Goal: Information Seeking & Learning: Learn about a topic

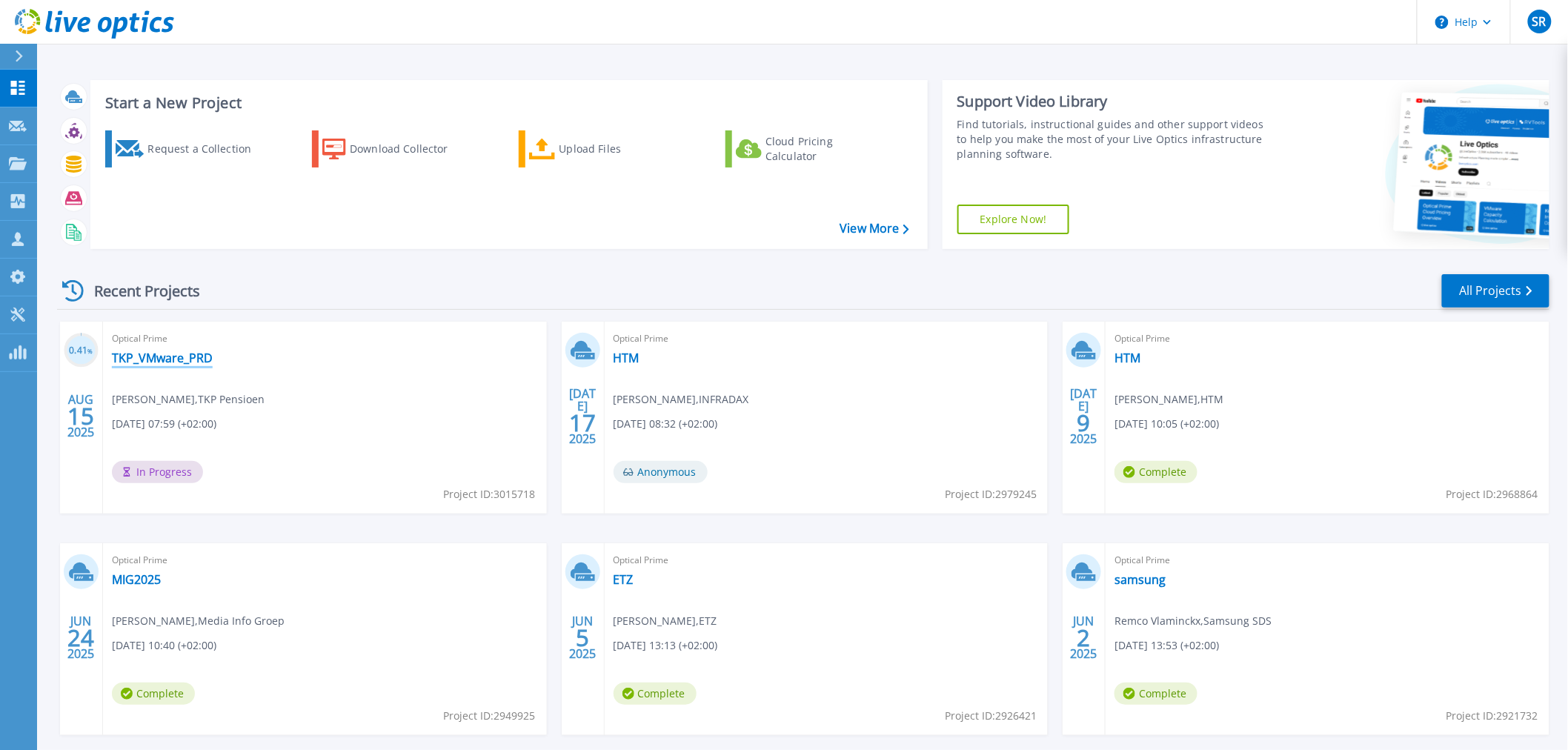
click at [146, 359] on link "TKP_VMware_PRD" at bounding box center [163, 358] width 101 height 15
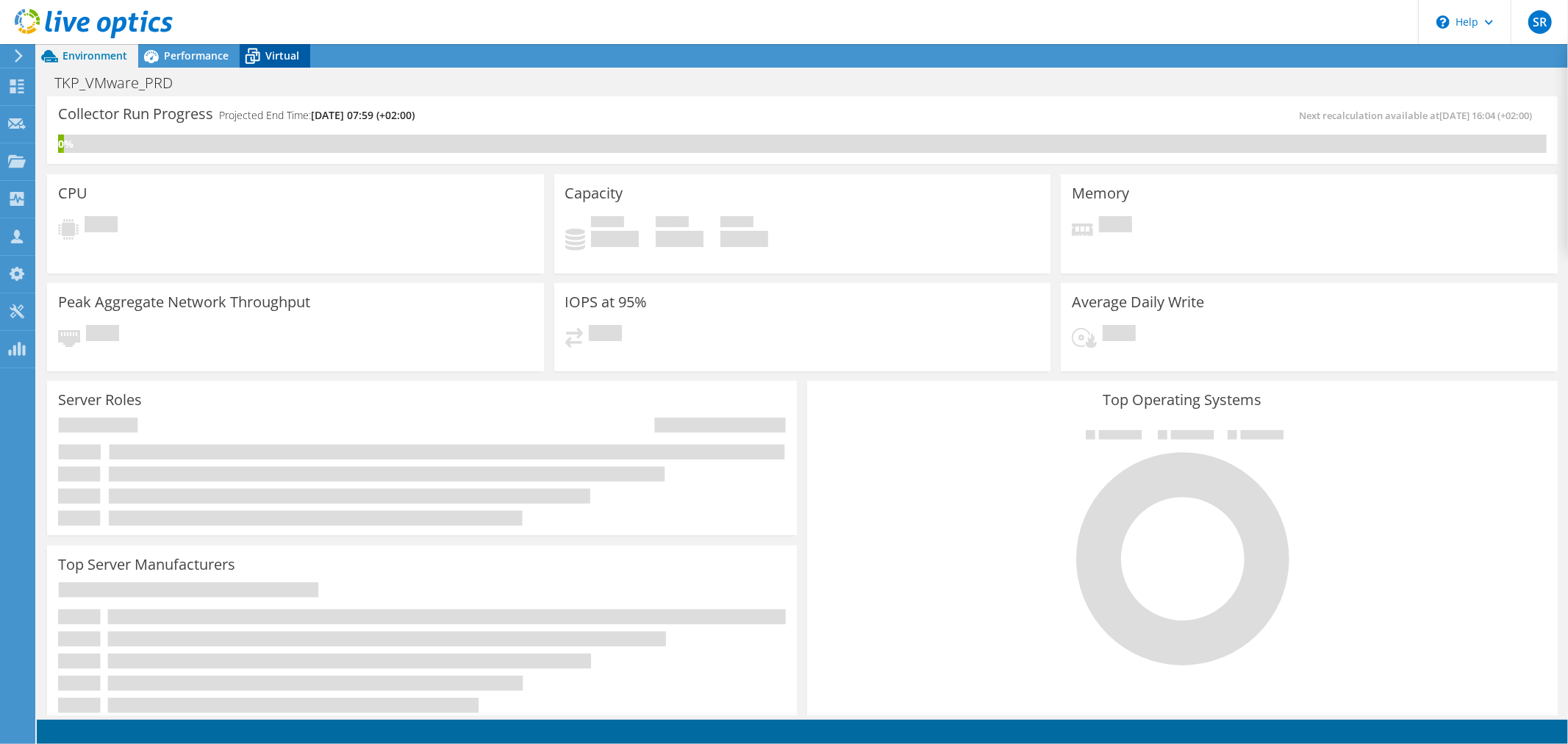
click at [280, 57] on span "Virtual" at bounding box center [282, 55] width 34 height 14
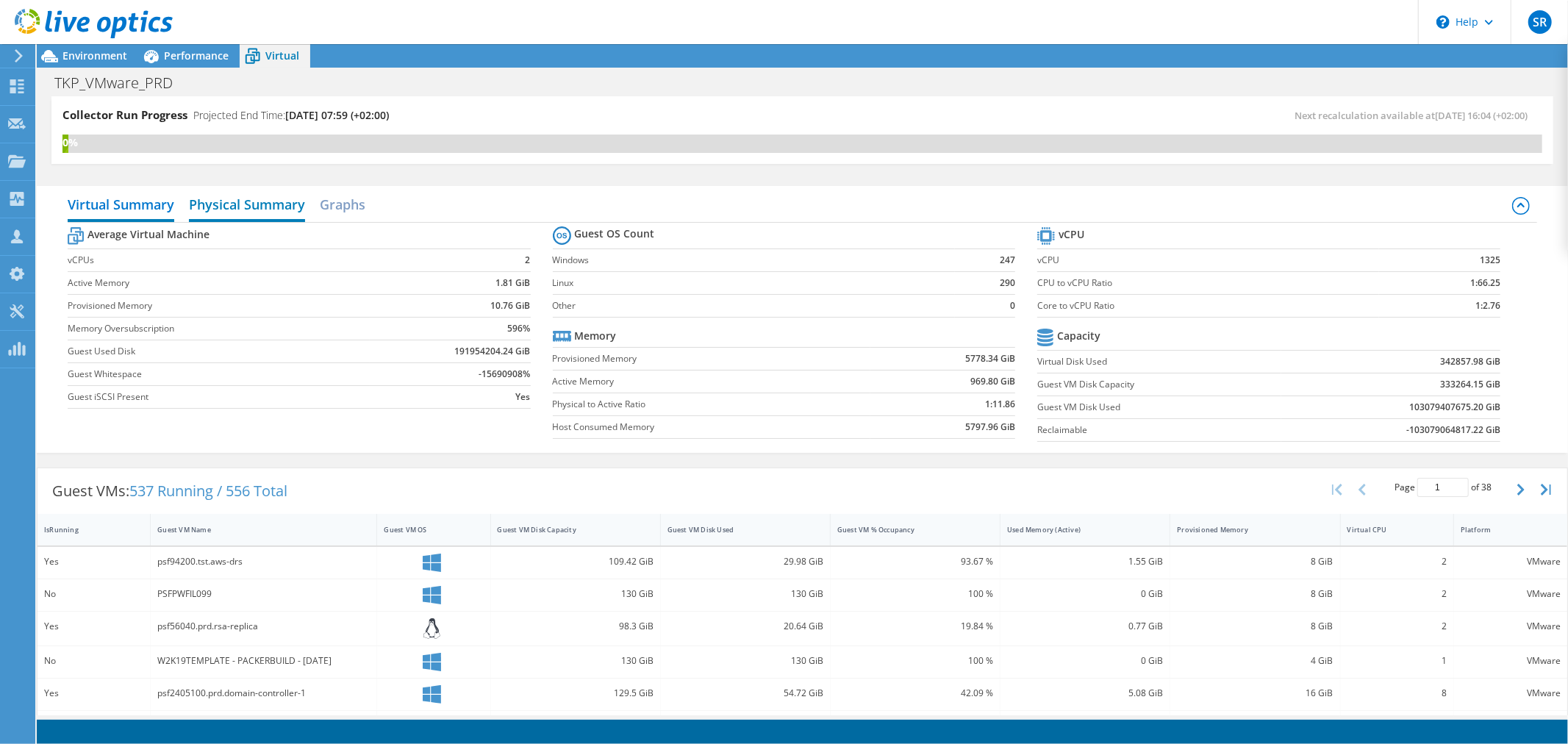
click at [250, 202] on h2 "Physical Summary" at bounding box center [247, 206] width 116 height 32
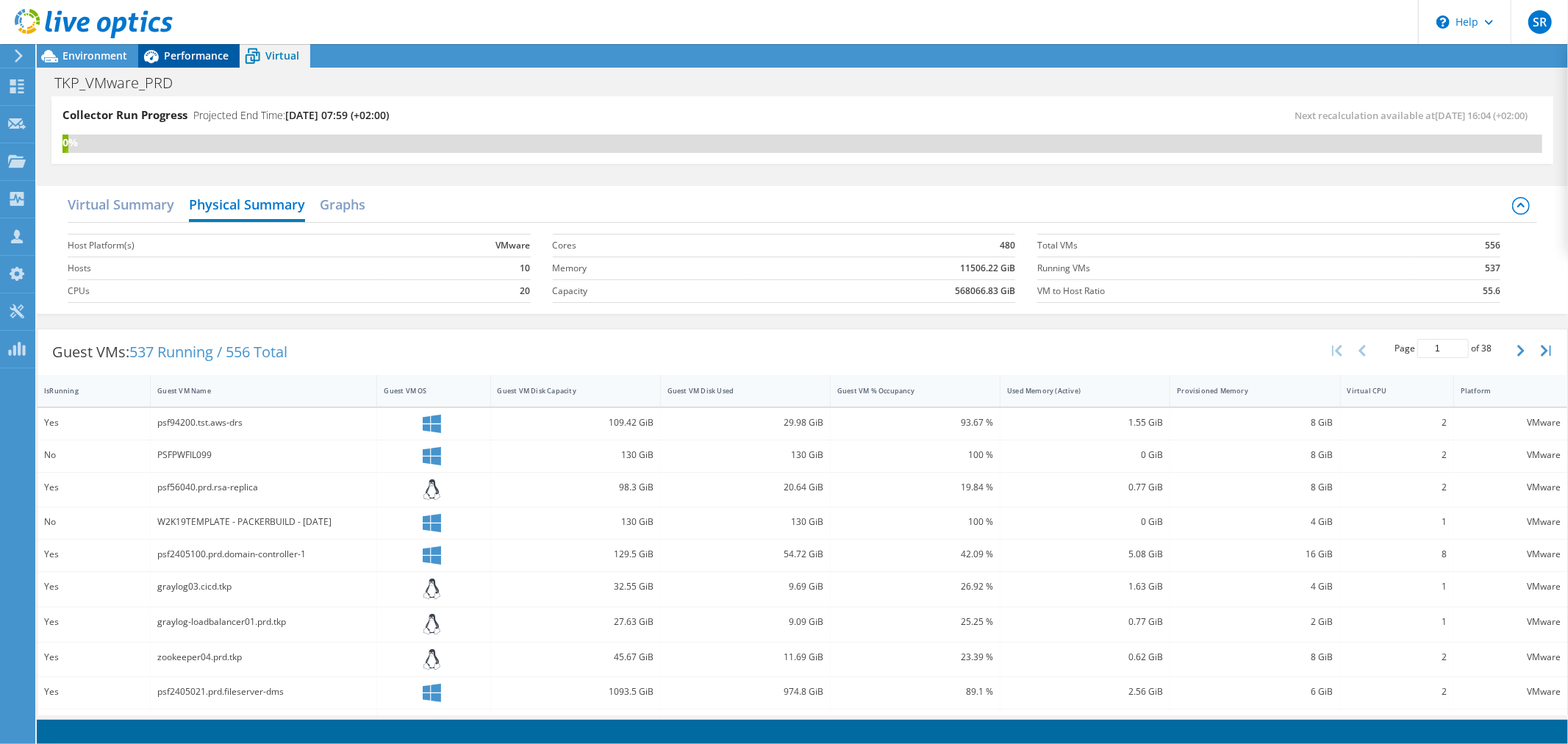
click at [192, 54] on span "Performance" at bounding box center [196, 55] width 64 height 14
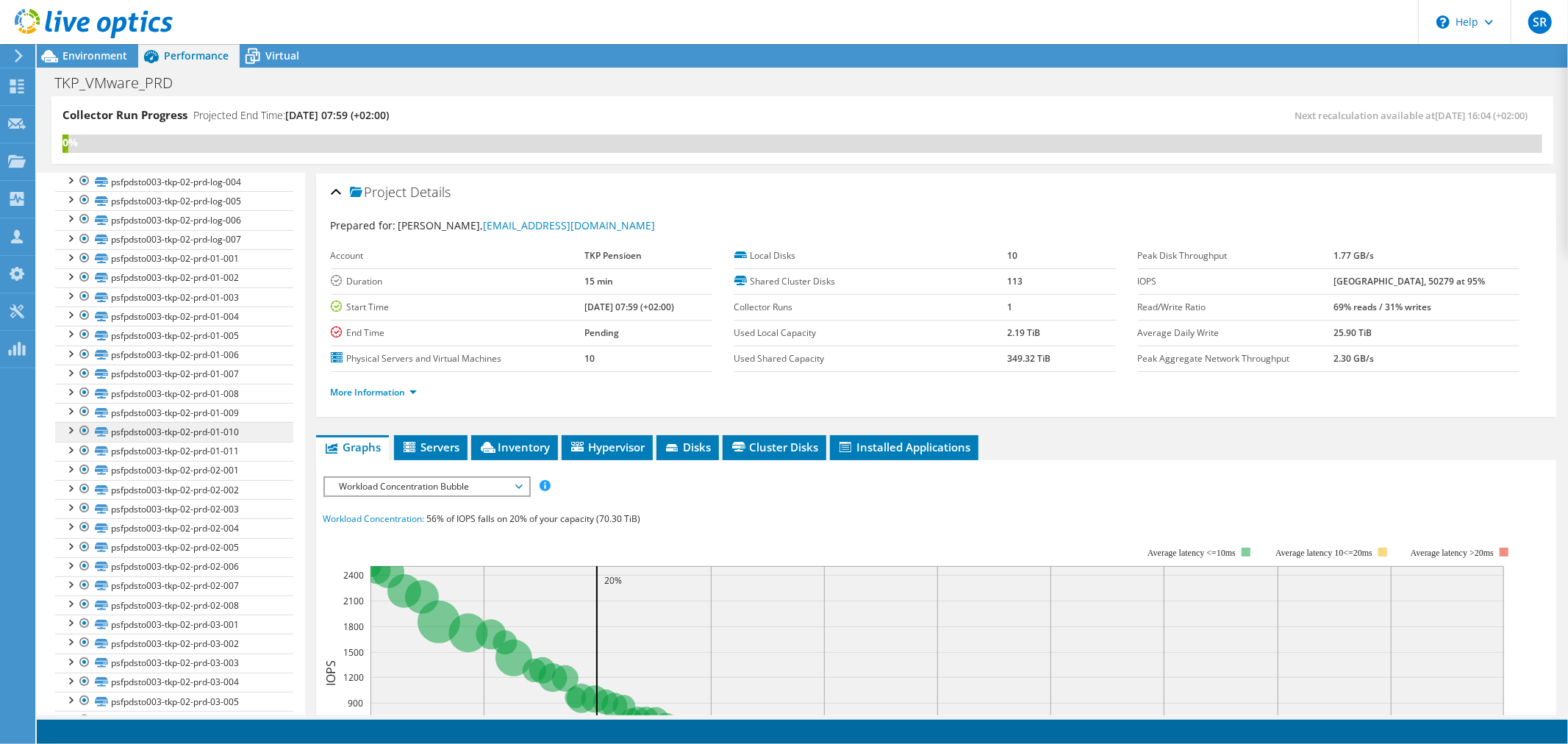
scroll to position [408, 0]
click at [259, 378] on link "psfpdsto003-tkp-02-prd-01-010" at bounding box center [174, 375] width 238 height 19
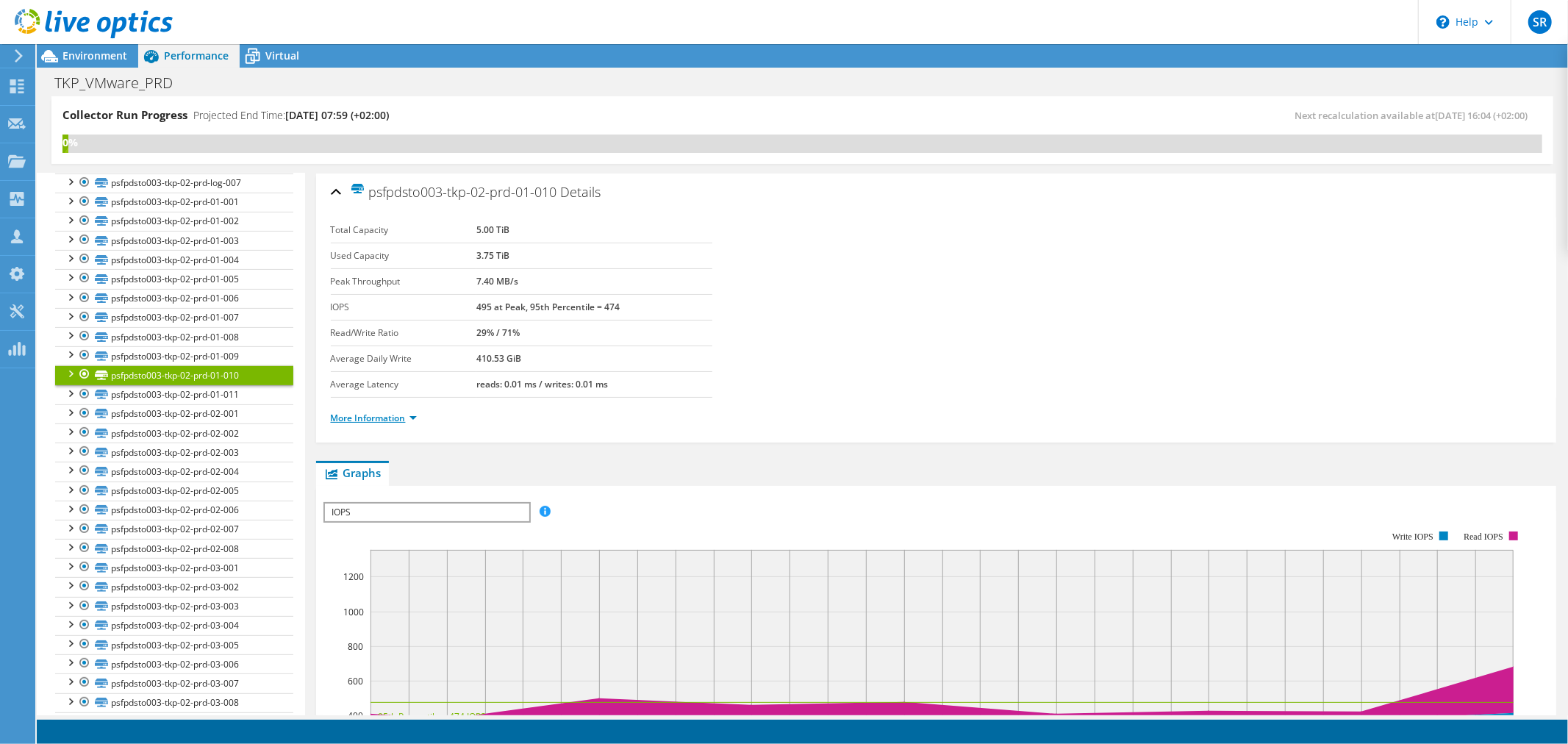
click at [416, 419] on link "More Information" at bounding box center [373, 417] width 86 height 12
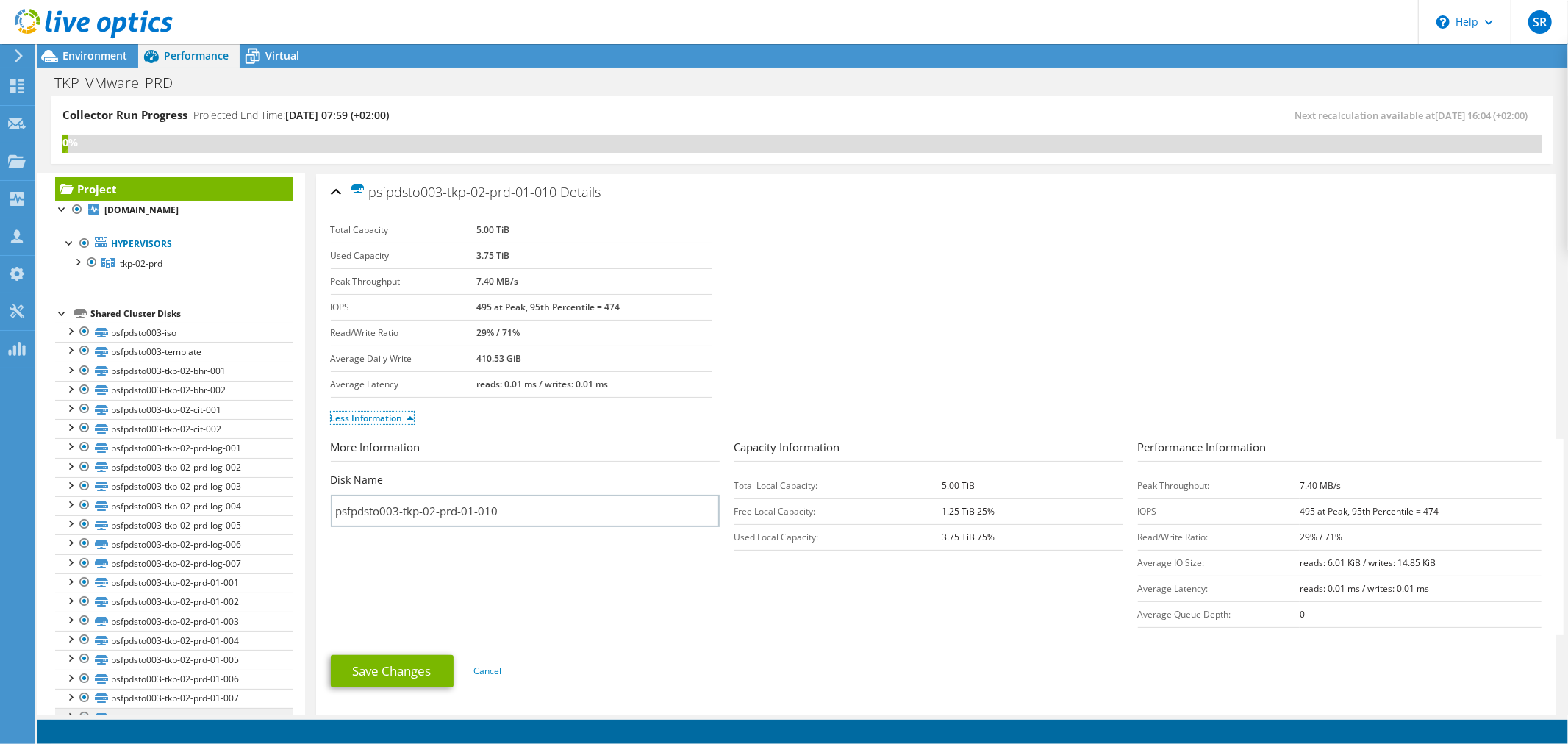
scroll to position [0, 0]
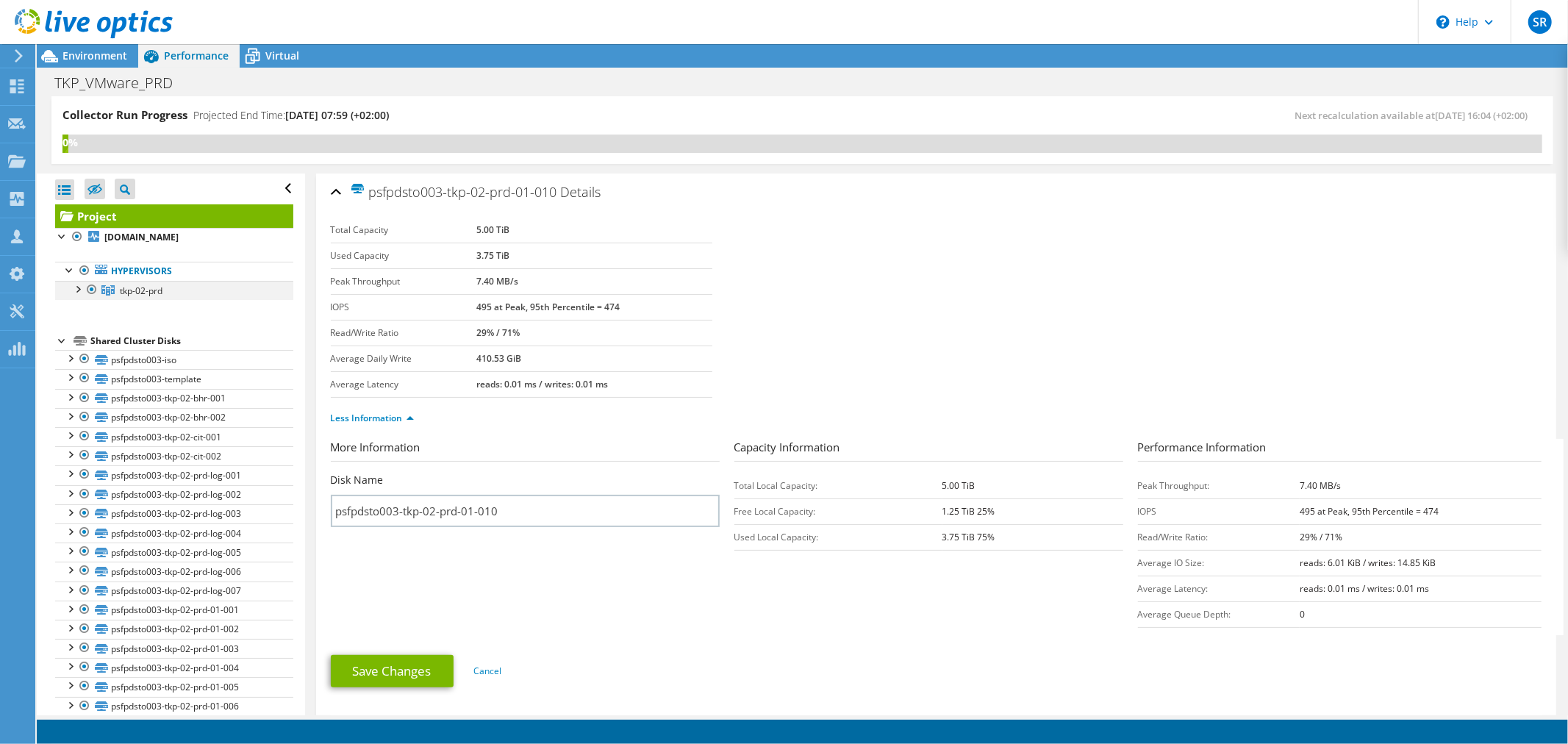
click at [77, 288] on div at bounding box center [77, 288] width 15 height 15
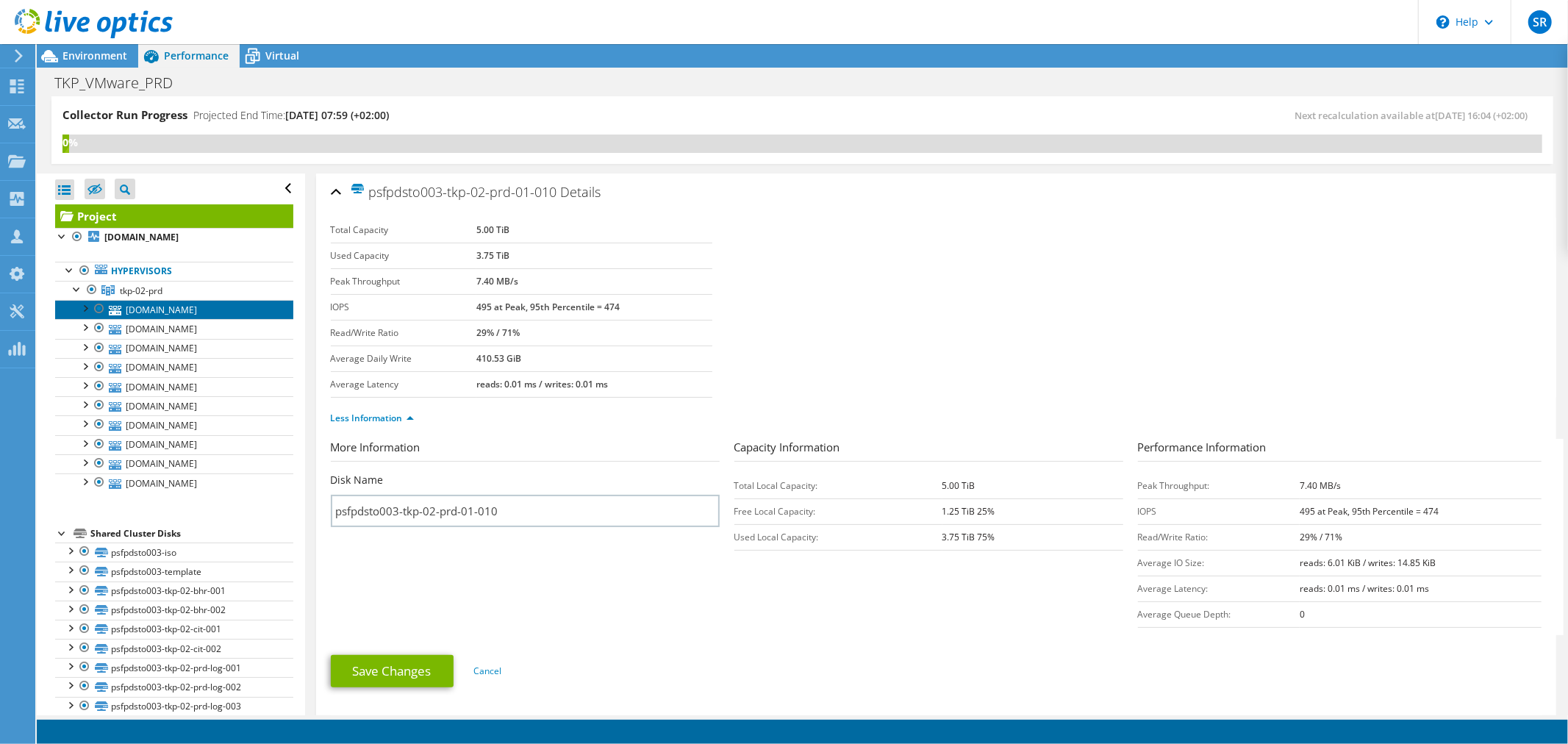
click at [185, 310] on link "[DOMAIN_NAME]" at bounding box center [174, 310] width 238 height 19
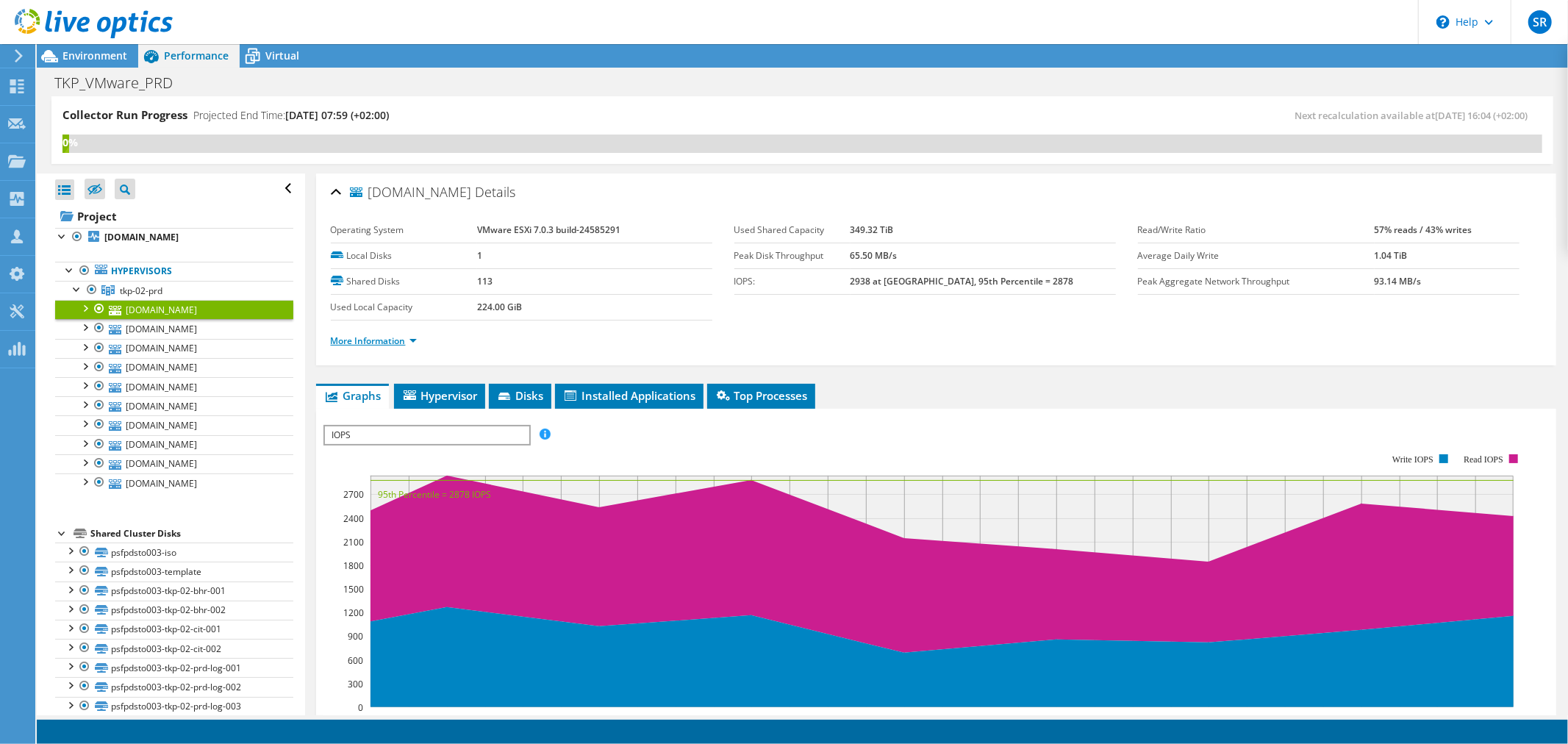
click at [409, 341] on link "More Information" at bounding box center [373, 340] width 86 height 12
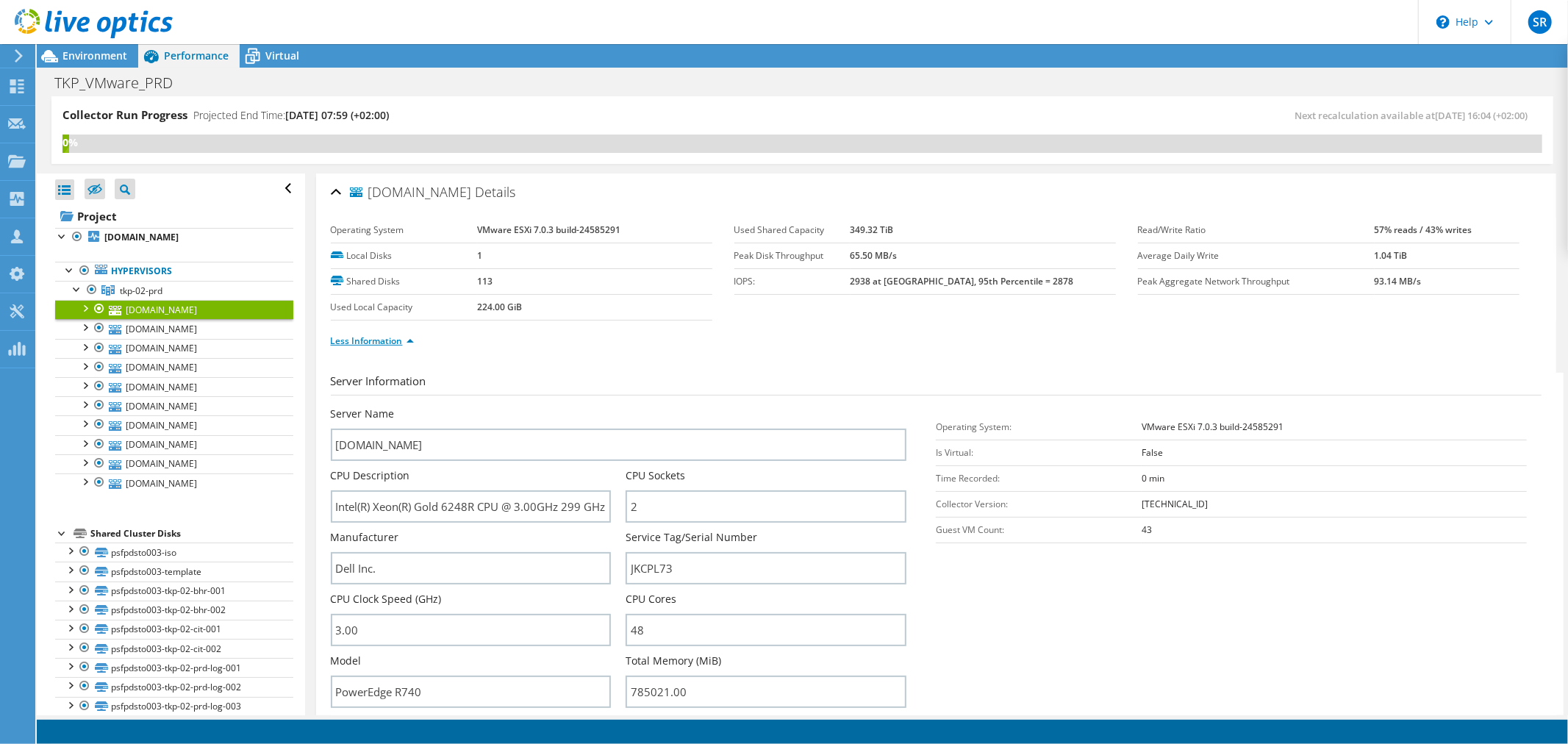
click at [402, 338] on link "Less Information" at bounding box center [372, 340] width 83 height 12
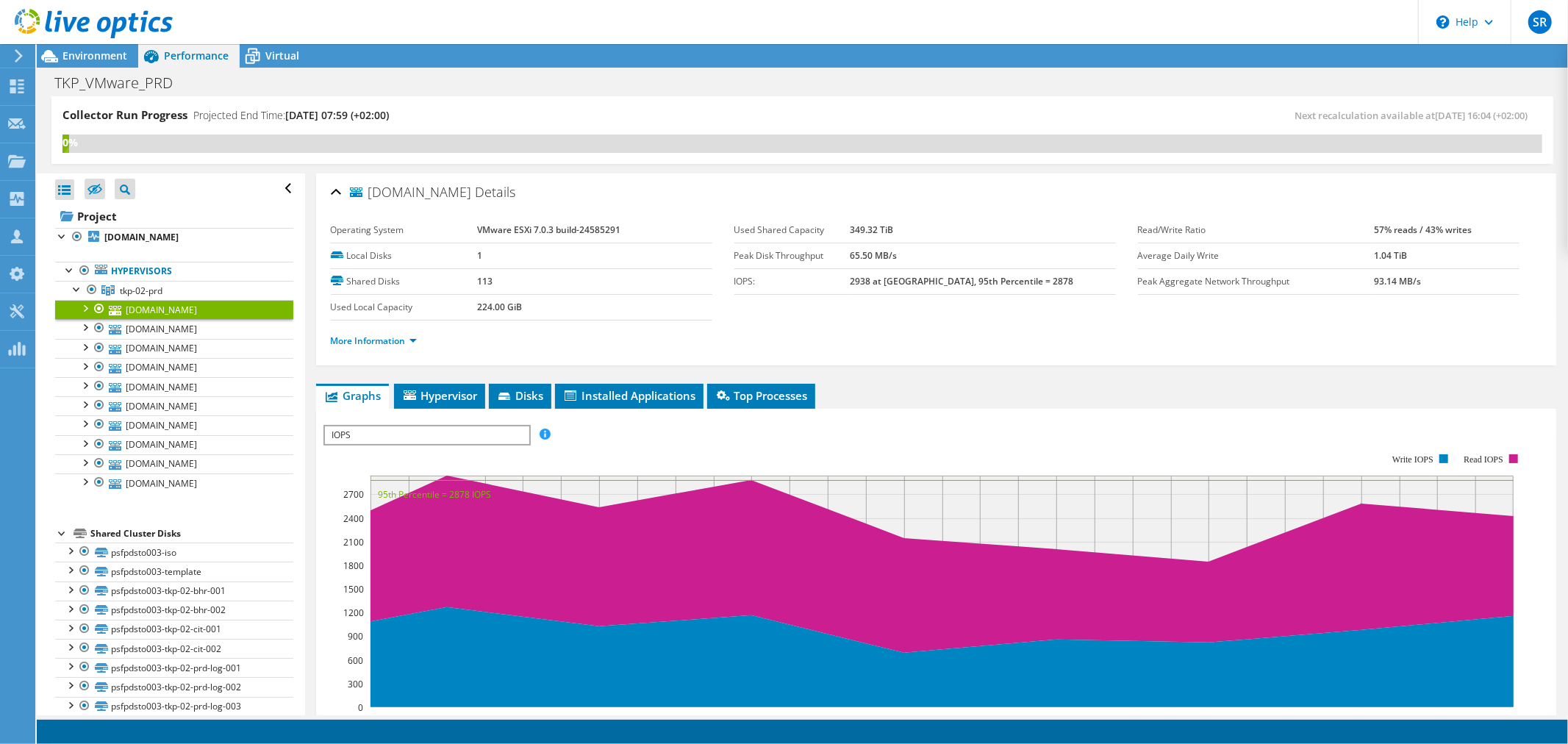
click at [457, 432] on span "IOPS" at bounding box center [427, 434] width 204 height 18
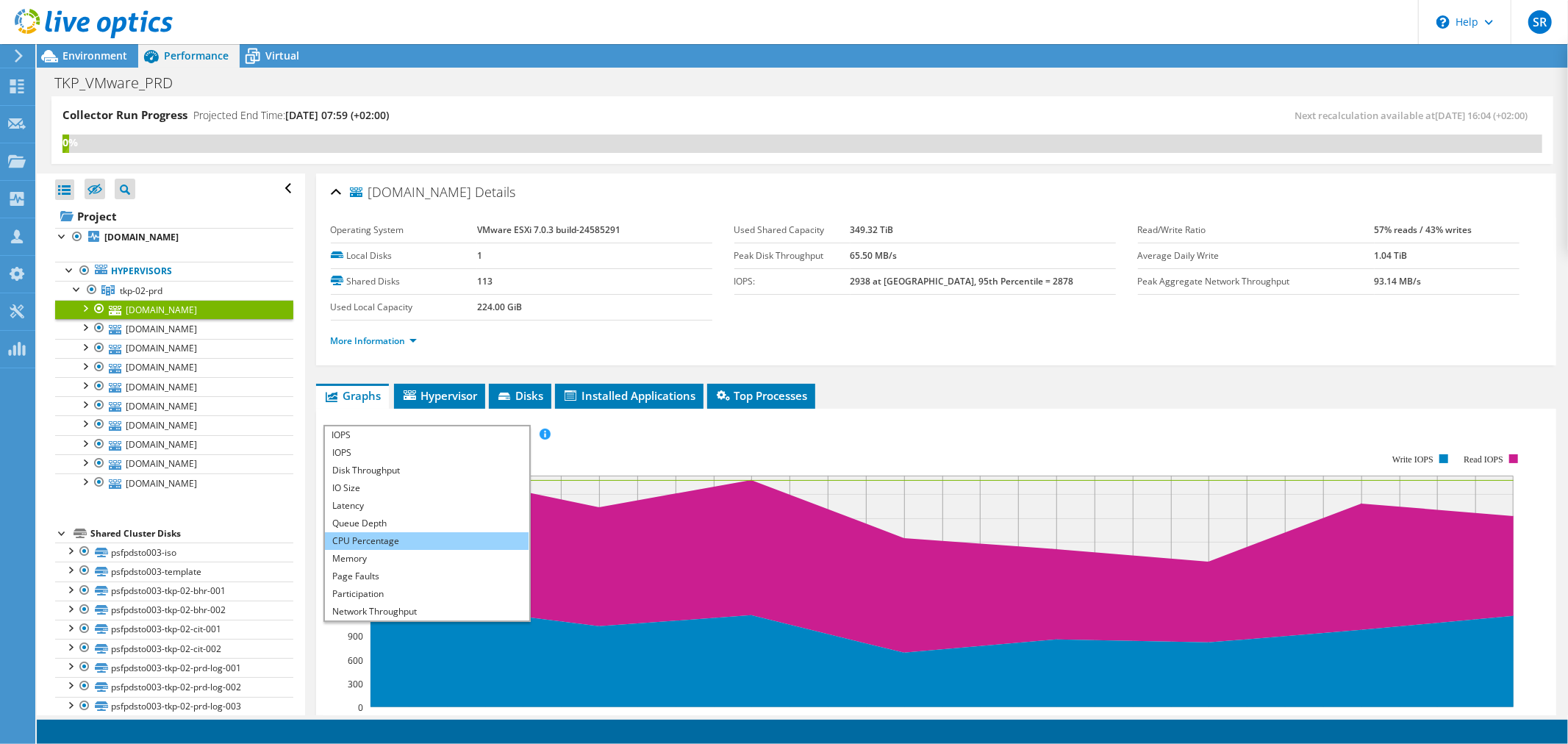
click at [356, 541] on li "CPU Percentage" at bounding box center [427, 540] width 204 height 18
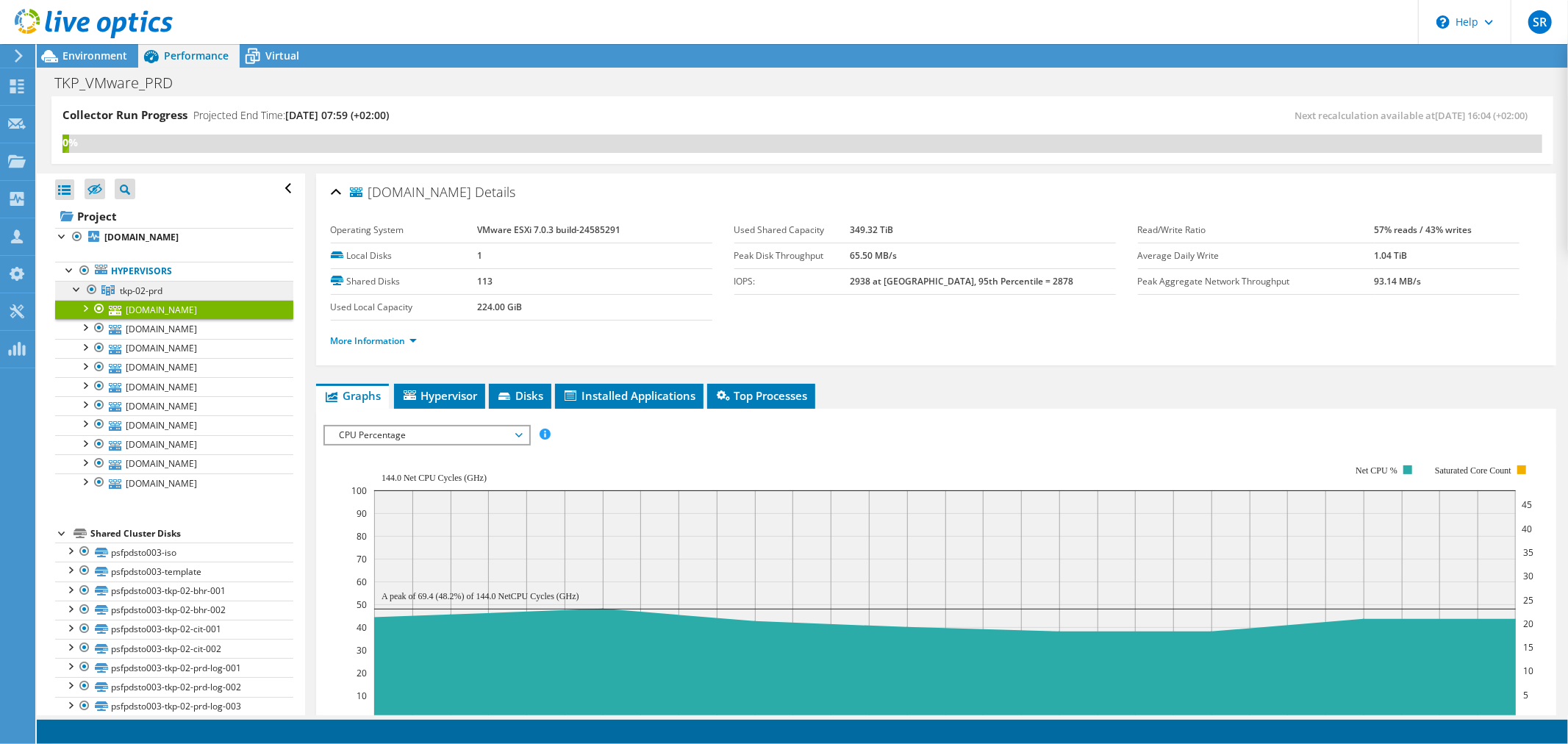
click at [152, 290] on span "tkp-02-prd" at bounding box center [141, 290] width 43 height 12
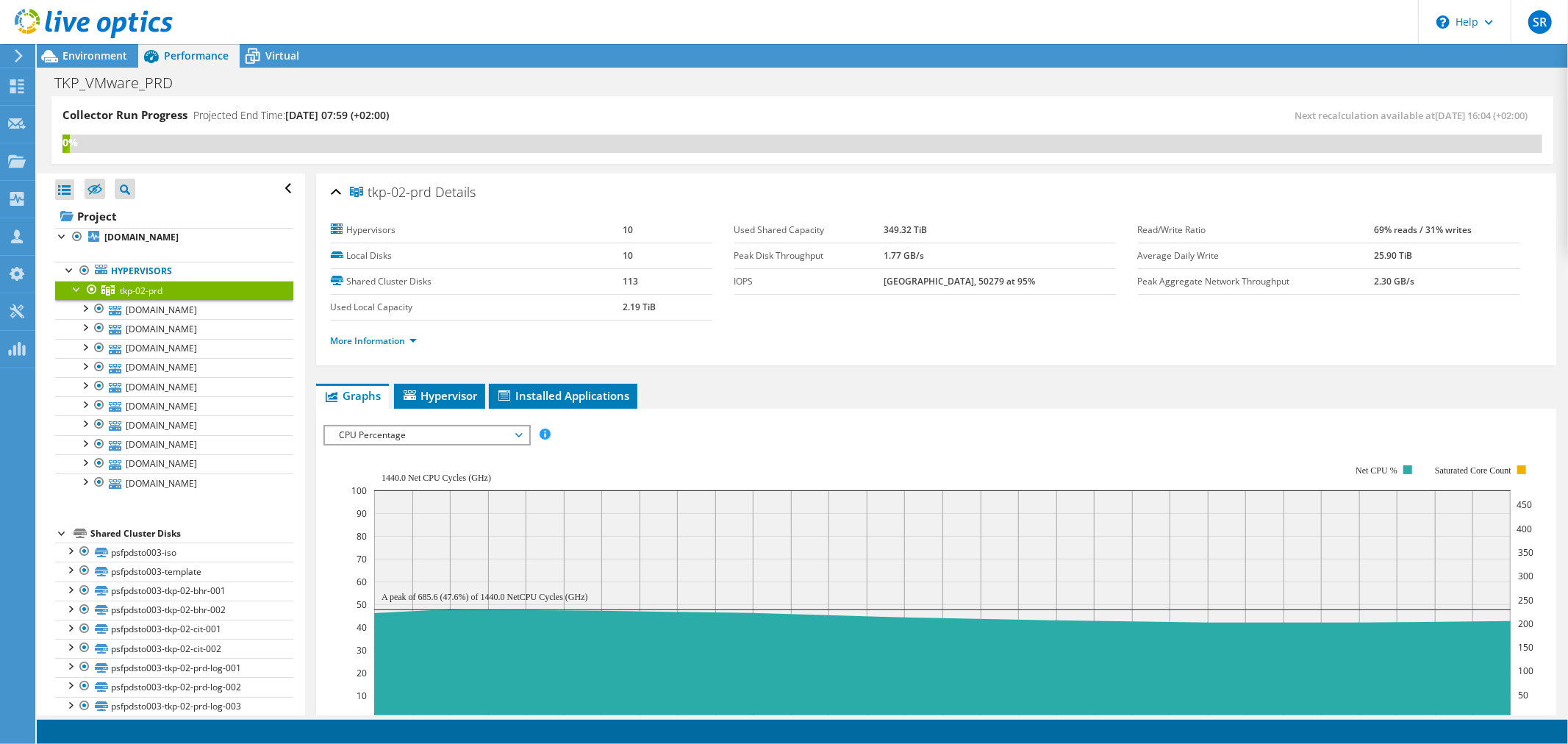
click at [351, 431] on span "CPU Percentage" at bounding box center [427, 434] width 189 height 18
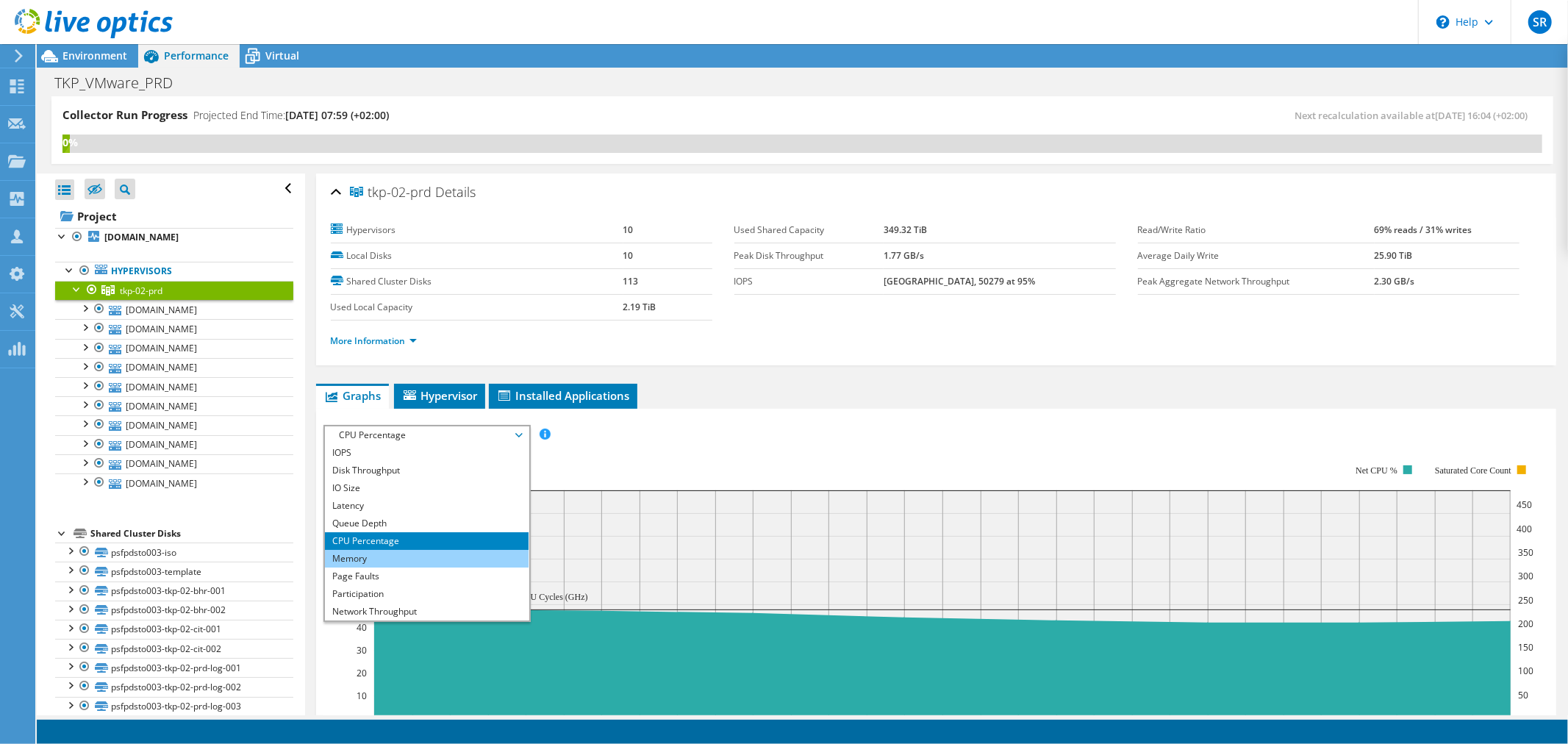
click at [368, 550] on li "Memory" at bounding box center [427, 558] width 204 height 18
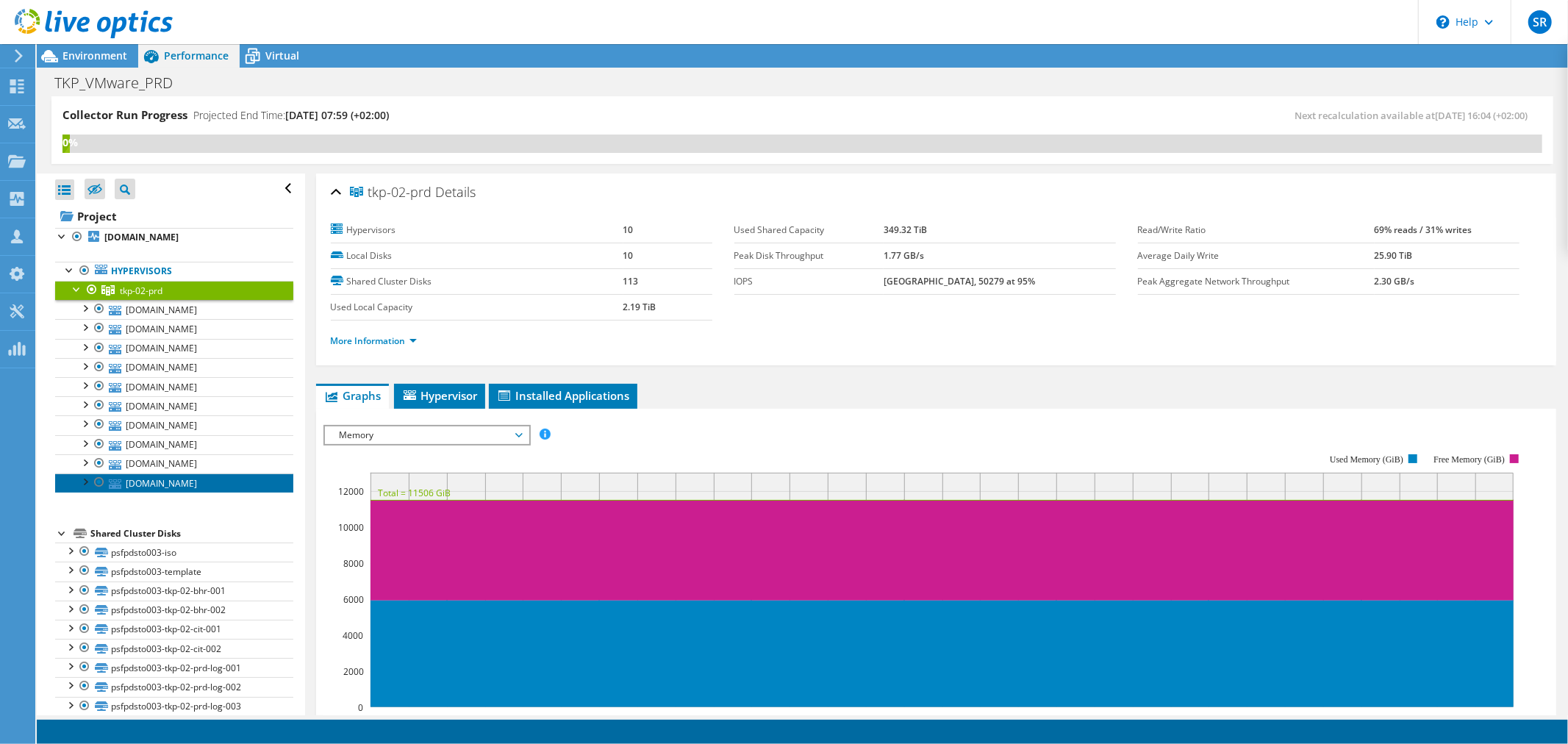
click at [138, 482] on link "[DOMAIN_NAME]" at bounding box center [174, 482] width 238 height 19
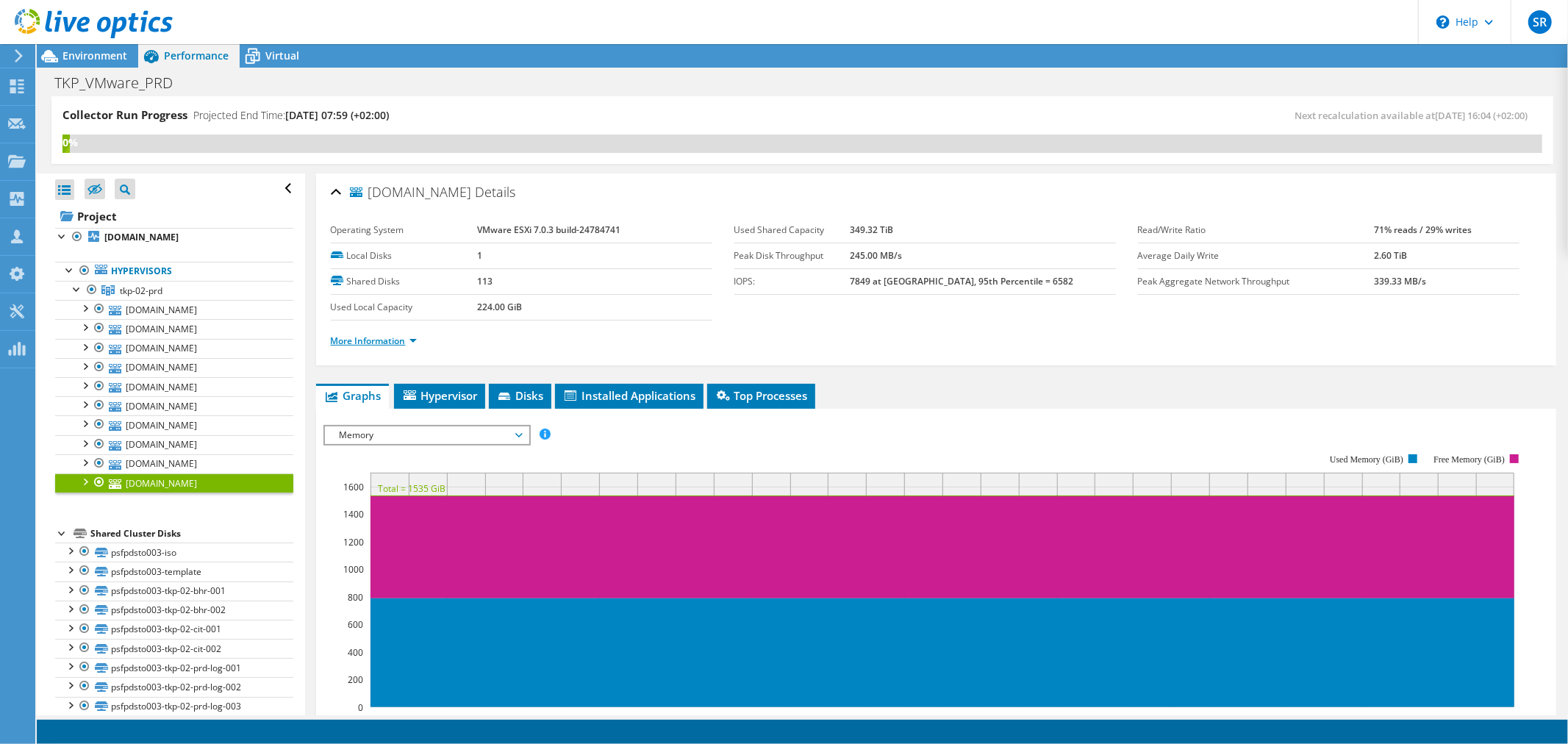
click at [399, 340] on link "More Information" at bounding box center [373, 340] width 86 height 12
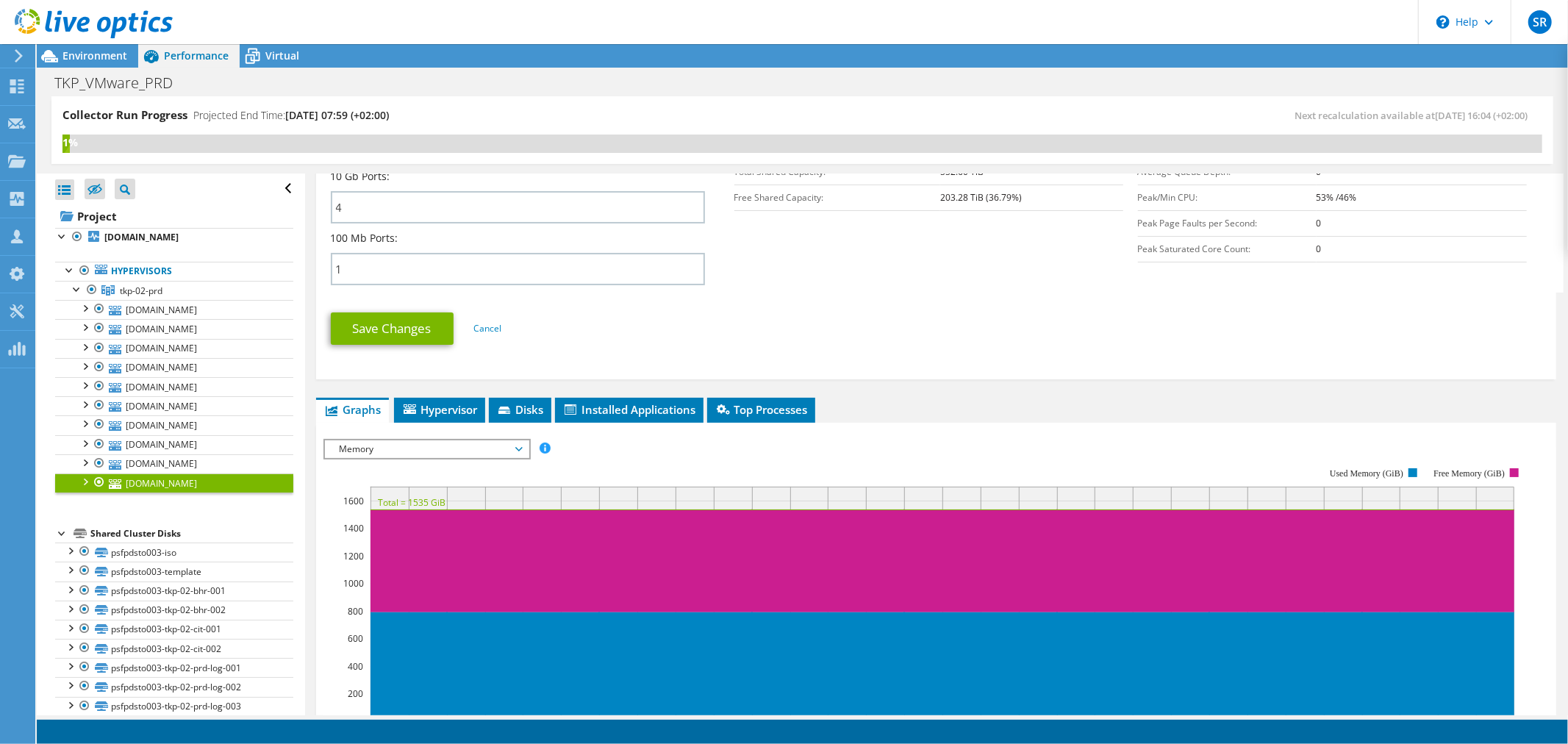
scroll to position [735, 0]
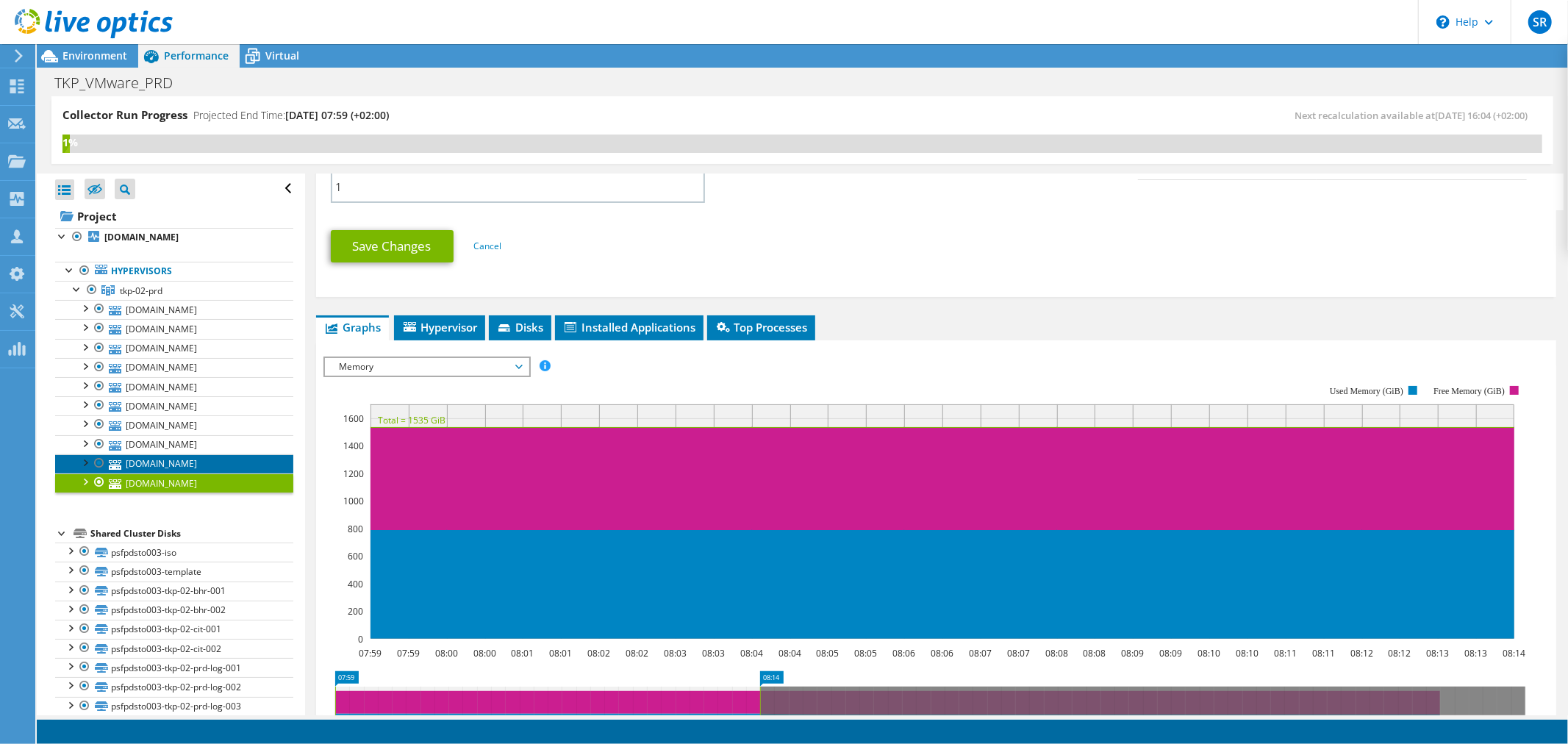
click at [163, 460] on link "[DOMAIN_NAME]" at bounding box center [174, 464] width 238 height 19
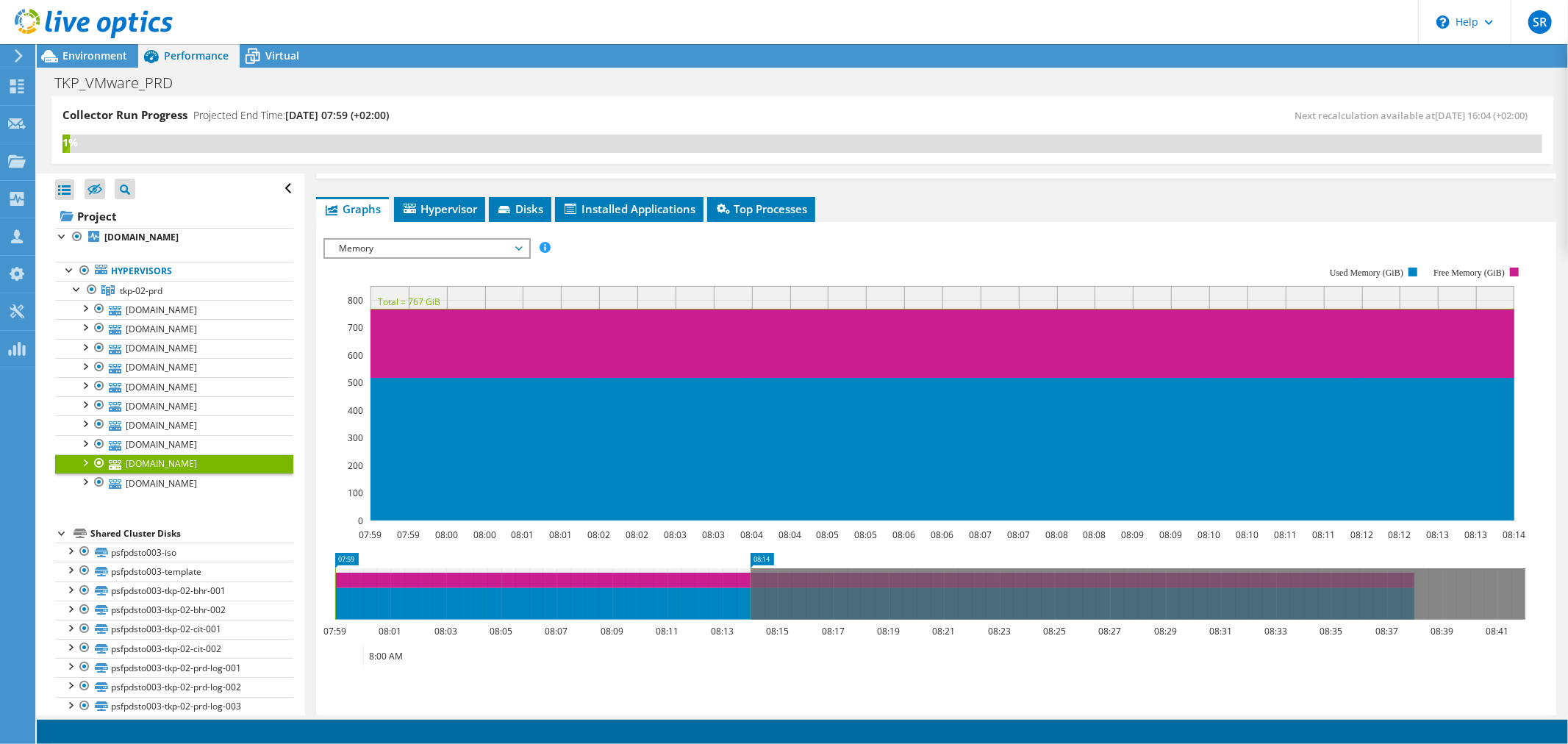
scroll to position [147, 0]
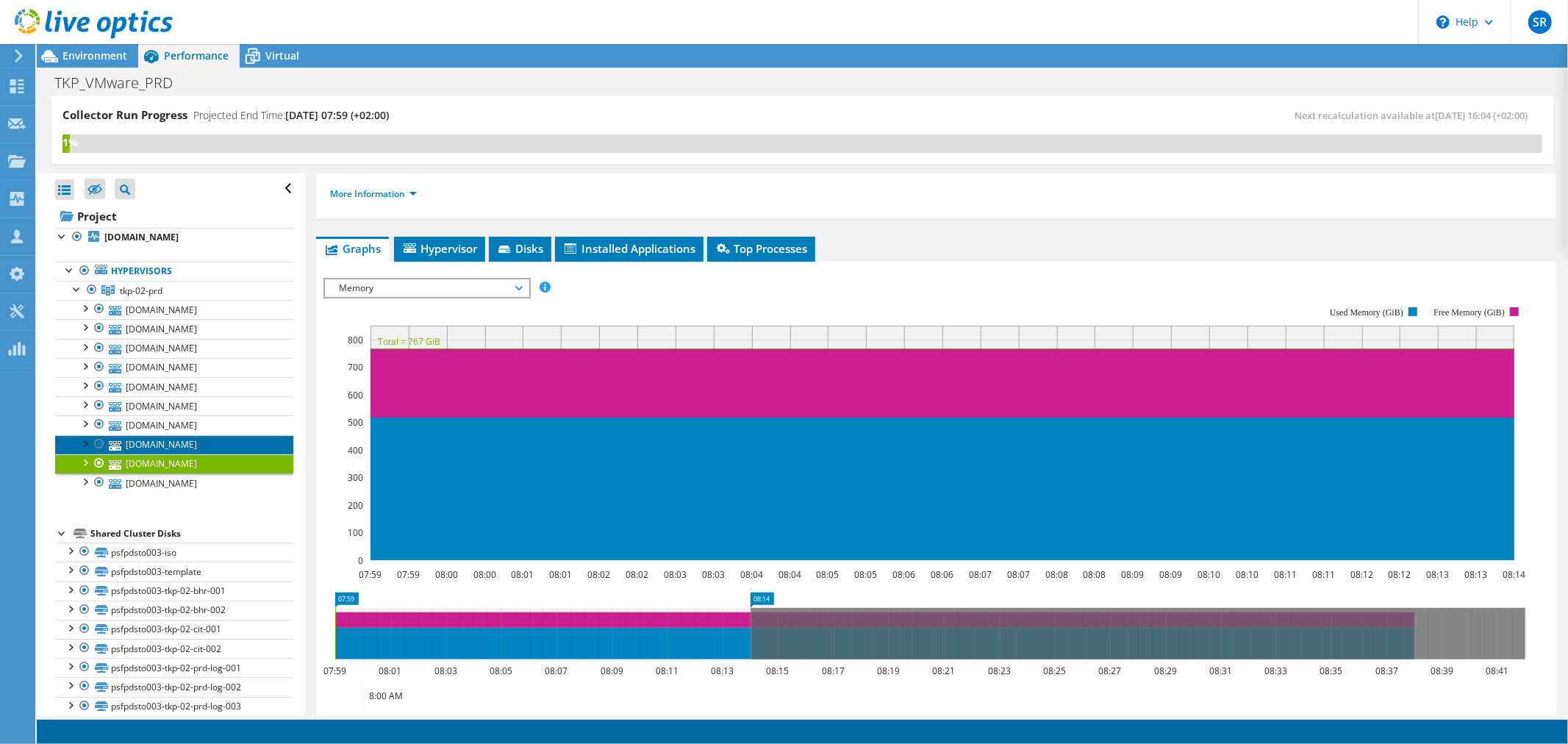
click at [180, 444] on link "[DOMAIN_NAME]" at bounding box center [174, 445] width 238 height 19
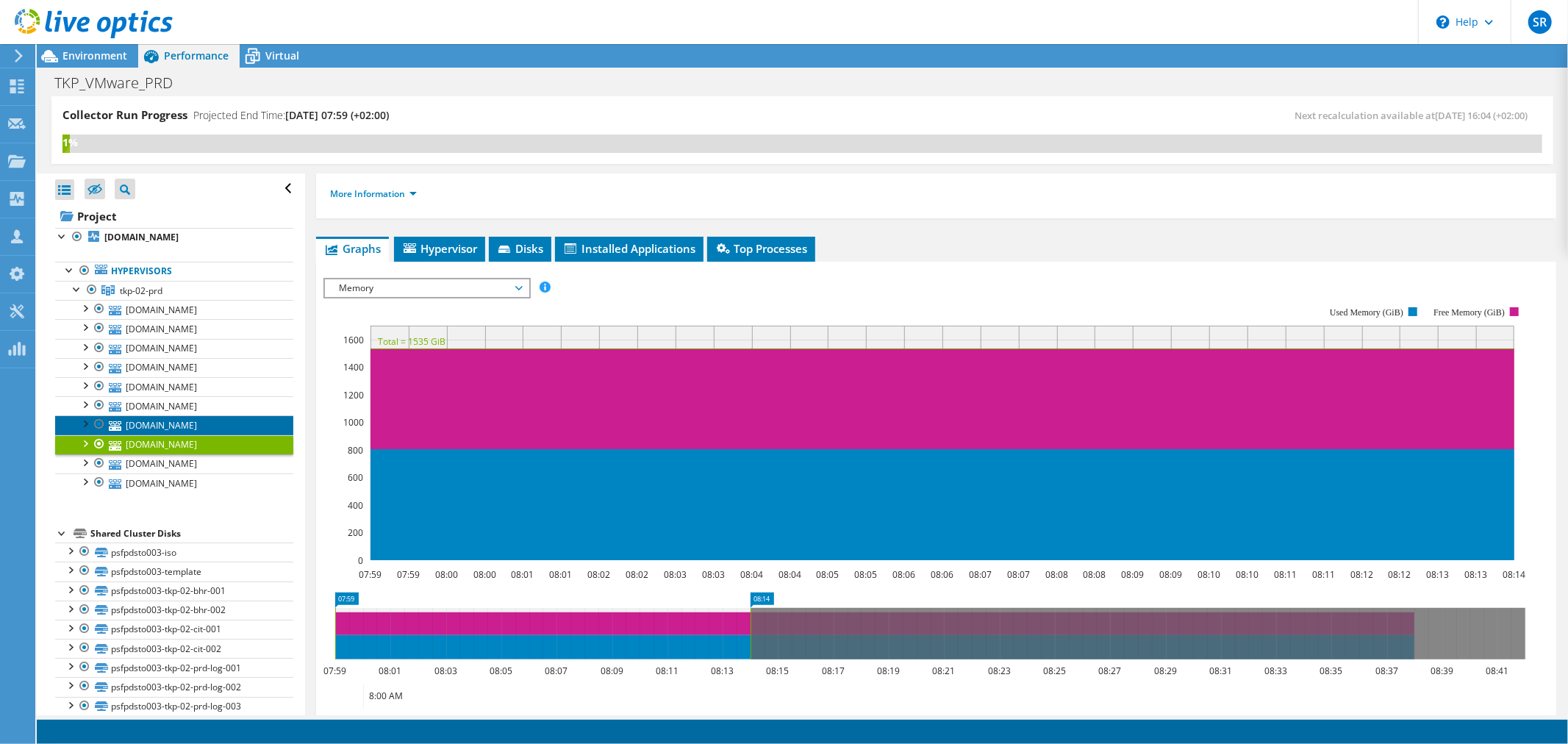
click at [171, 422] on link "[DOMAIN_NAME]" at bounding box center [174, 425] width 238 height 19
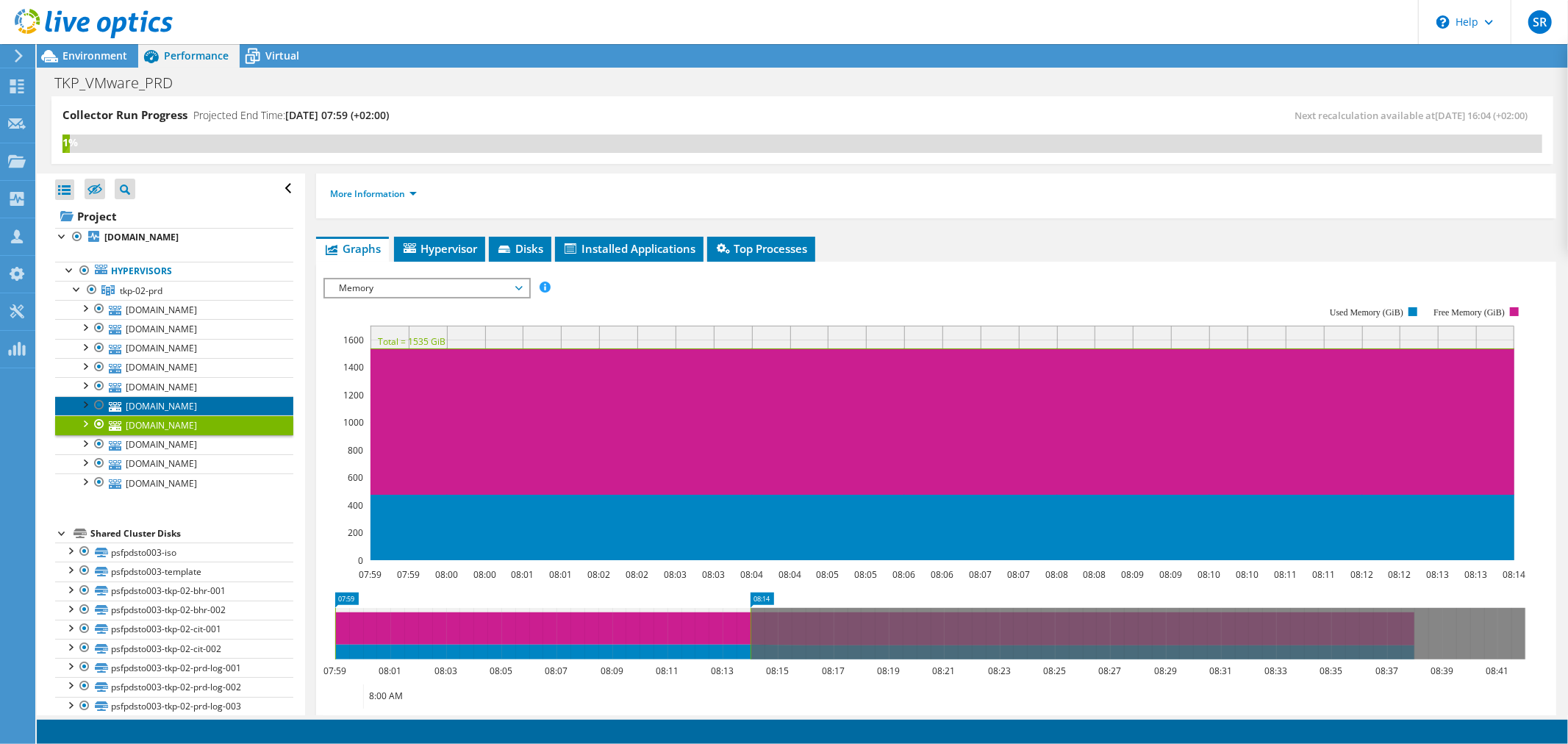
click at [172, 405] on link "[DOMAIN_NAME]" at bounding box center [174, 405] width 238 height 19
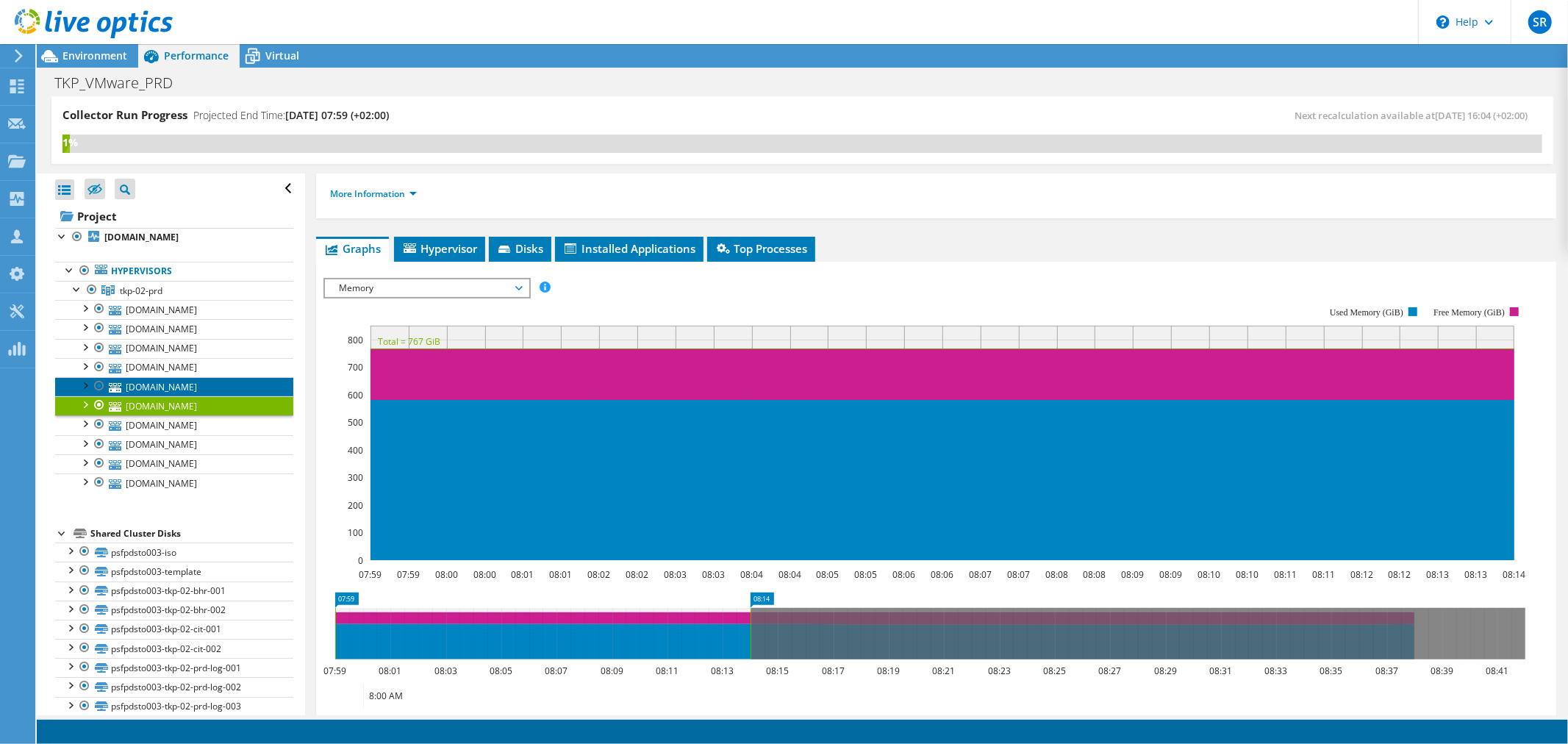
click at [171, 385] on link "[DOMAIN_NAME]" at bounding box center [174, 386] width 238 height 19
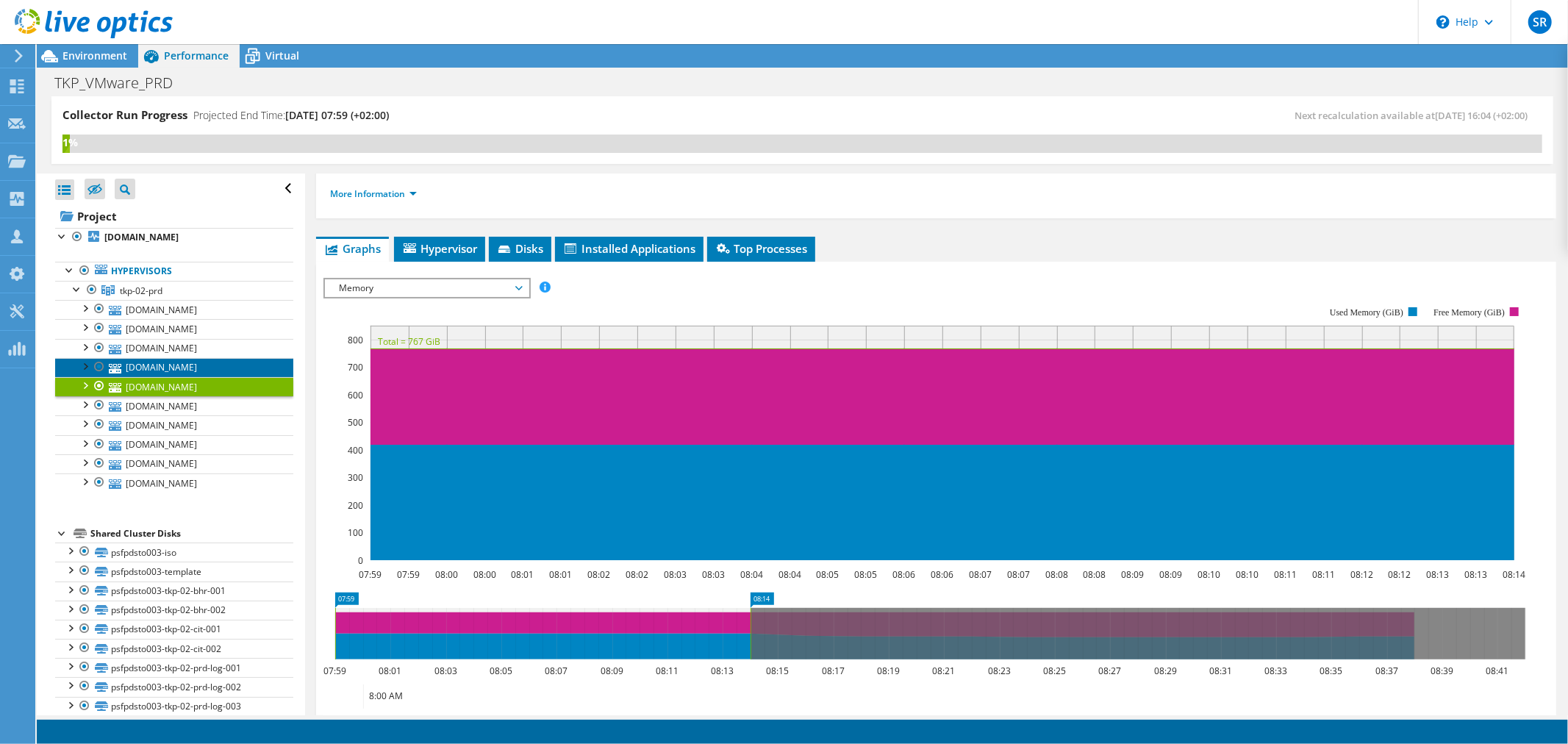
click at [138, 361] on link "[DOMAIN_NAME]" at bounding box center [174, 367] width 238 height 19
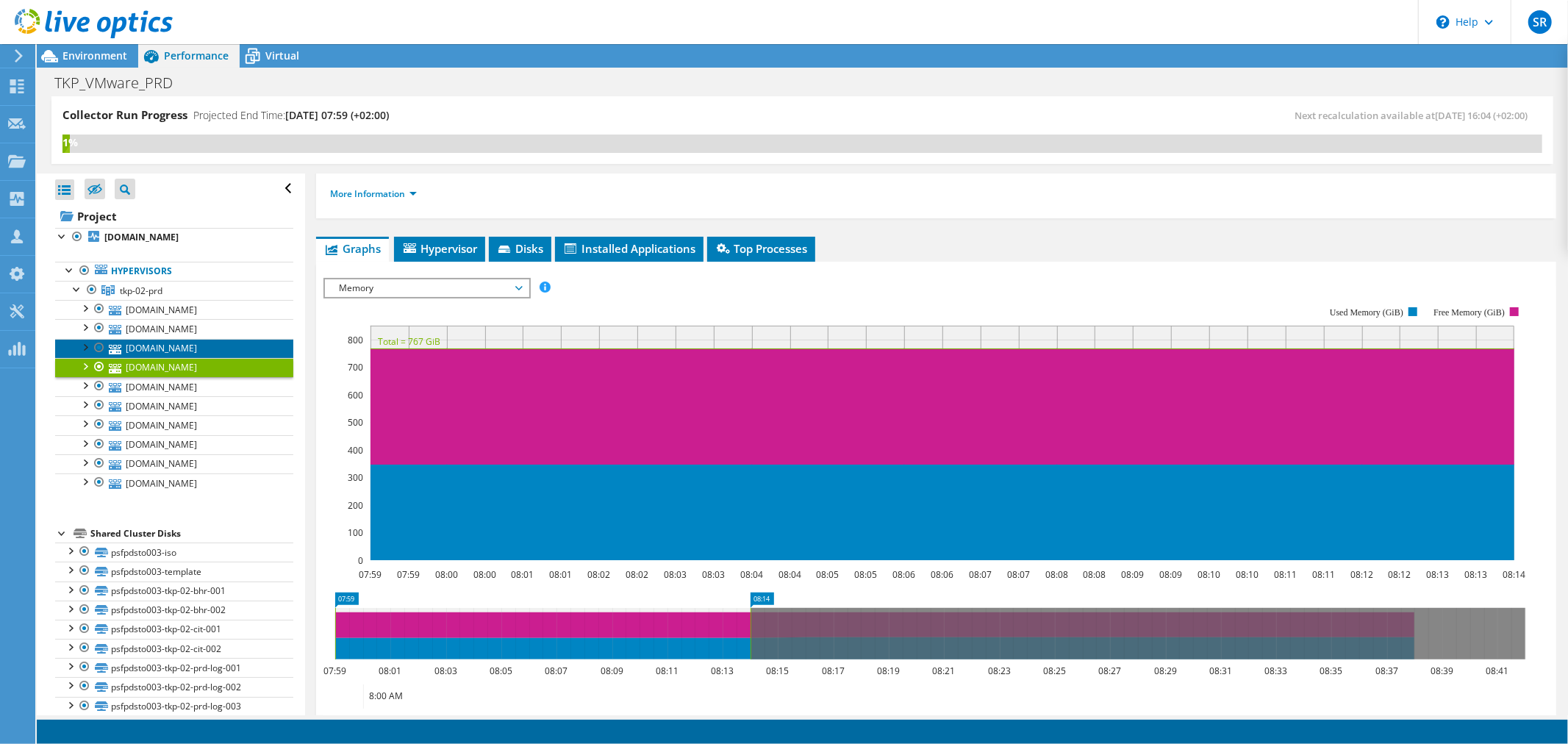
click at [149, 347] on link "[DOMAIN_NAME]" at bounding box center [174, 348] width 238 height 19
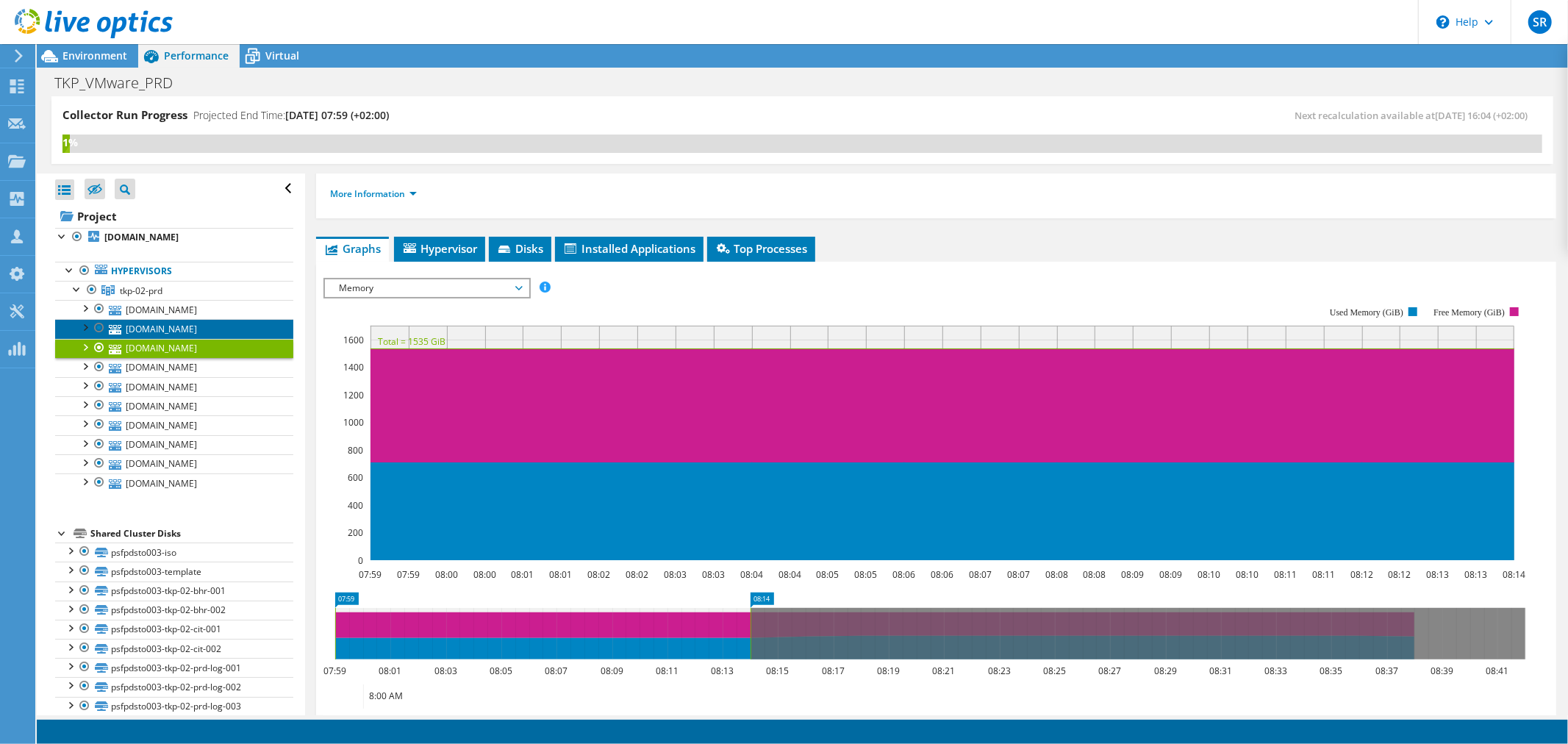
click at [155, 333] on link "[DOMAIN_NAME]" at bounding box center [174, 329] width 238 height 19
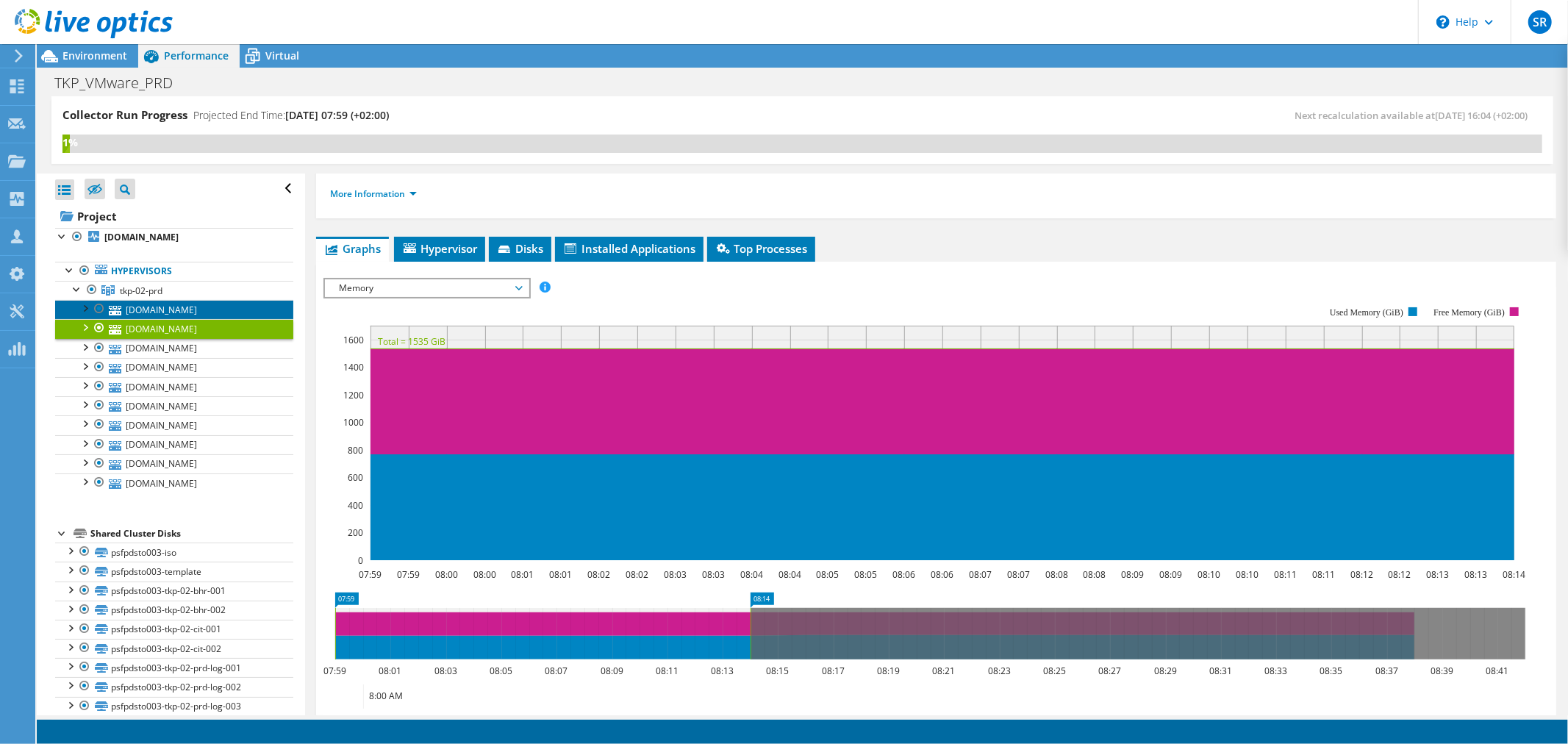
click at [158, 310] on link "[DOMAIN_NAME]" at bounding box center [174, 310] width 238 height 19
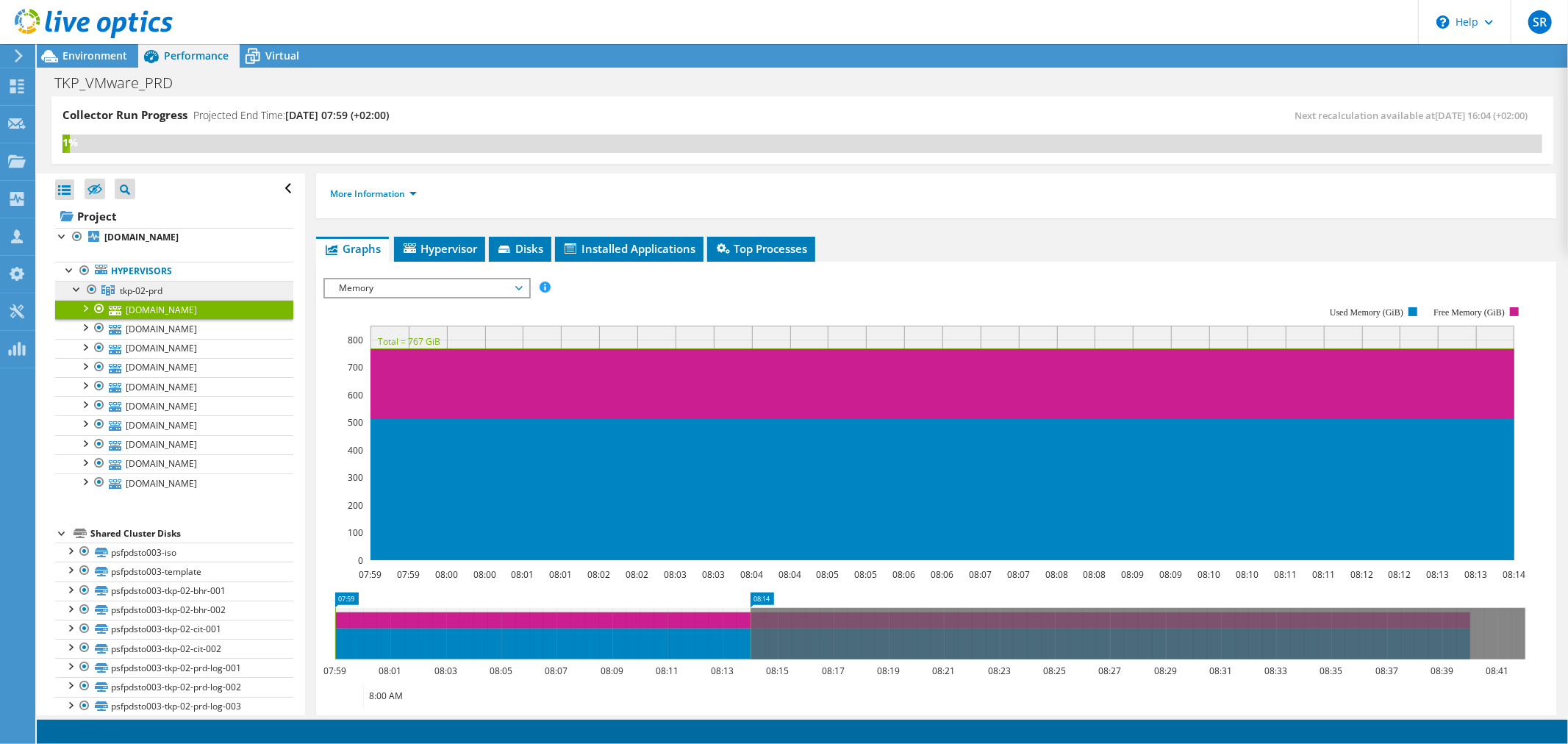
click at [159, 288] on span "tkp-02-prd" at bounding box center [141, 290] width 43 height 12
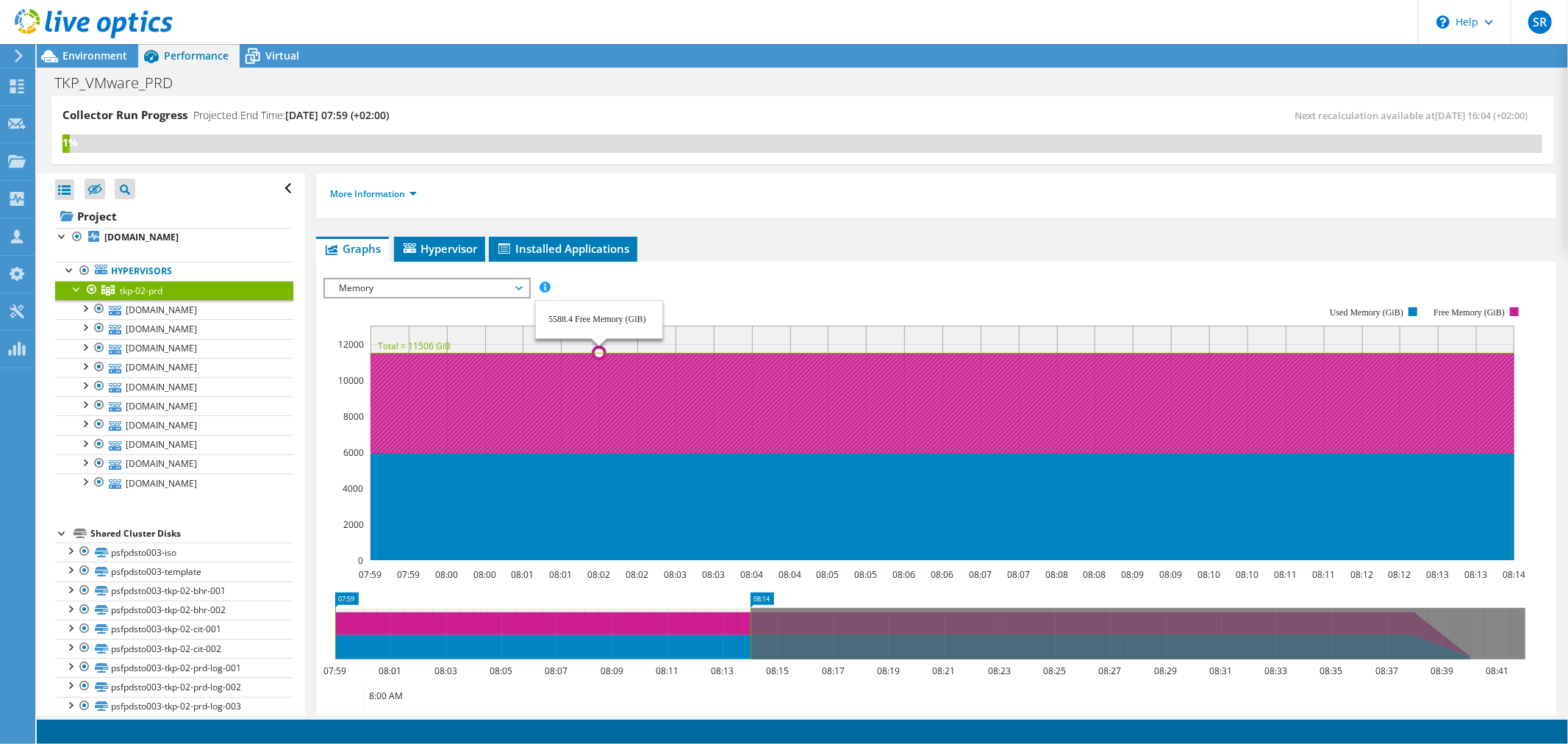
scroll to position [0, 0]
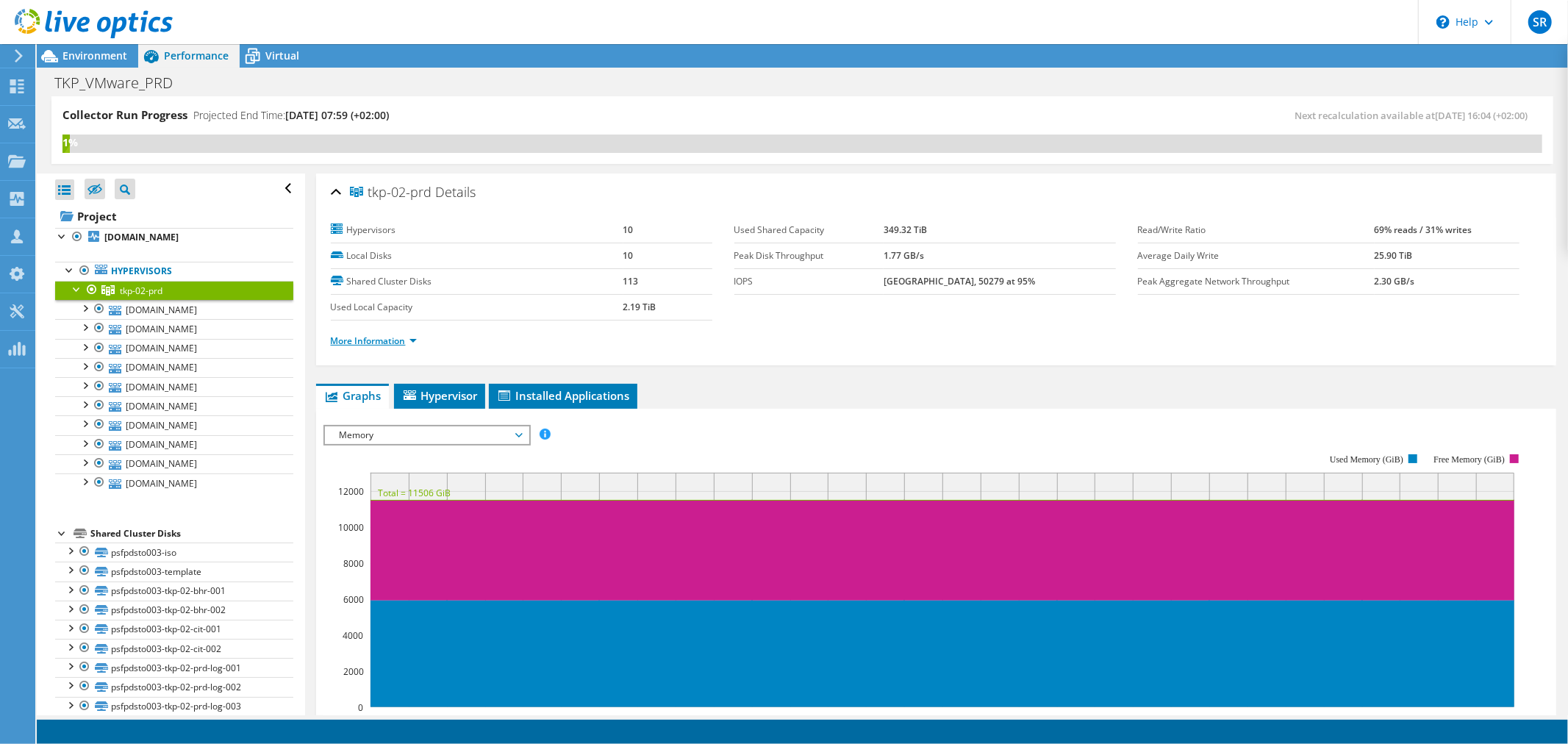
click at [410, 340] on link "More Information" at bounding box center [373, 340] width 86 height 12
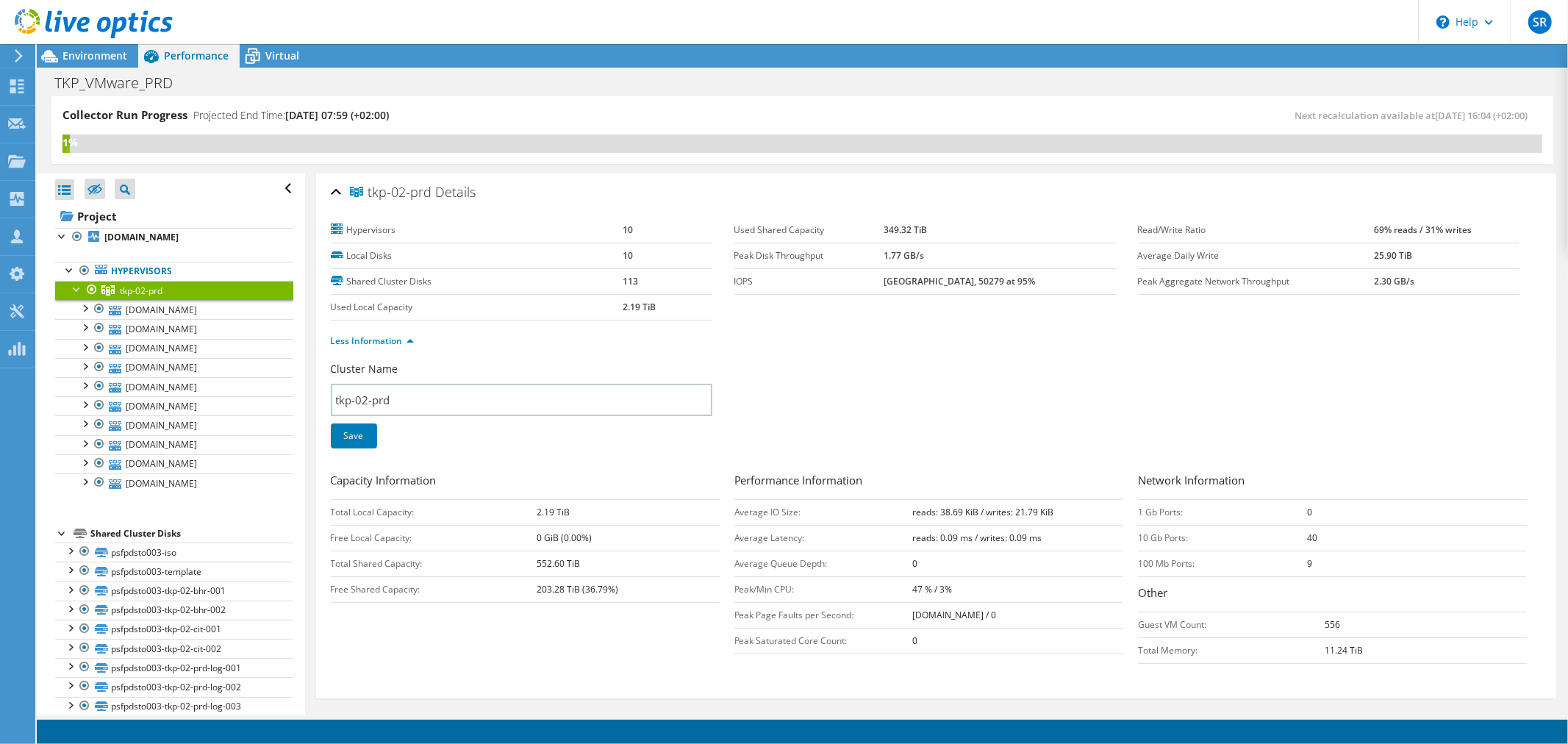
click at [333, 193] on div "tkp-02-prd Details" at bounding box center [936, 193] width 1211 height 31
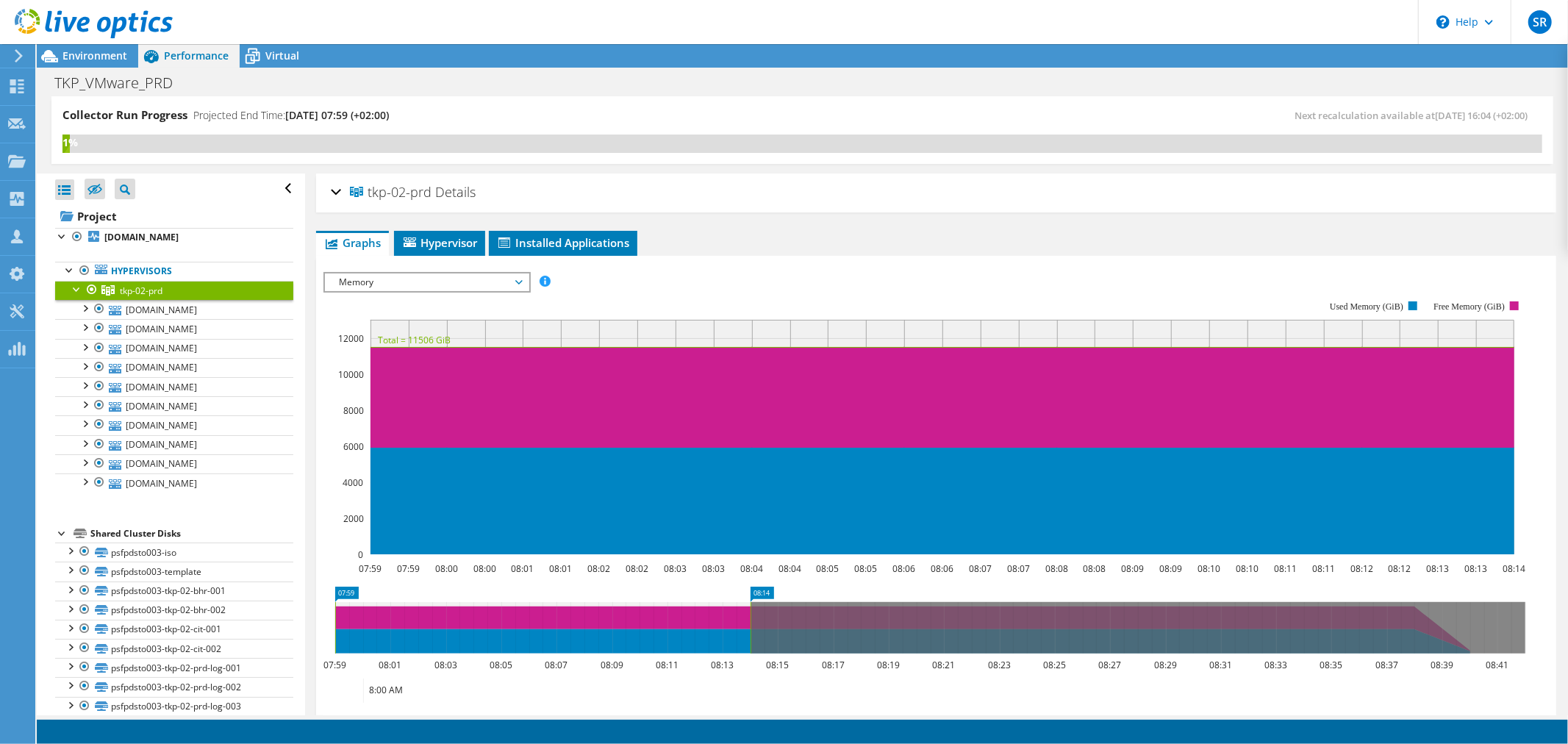
click at [520, 279] on span "Memory" at bounding box center [427, 281] width 189 height 18
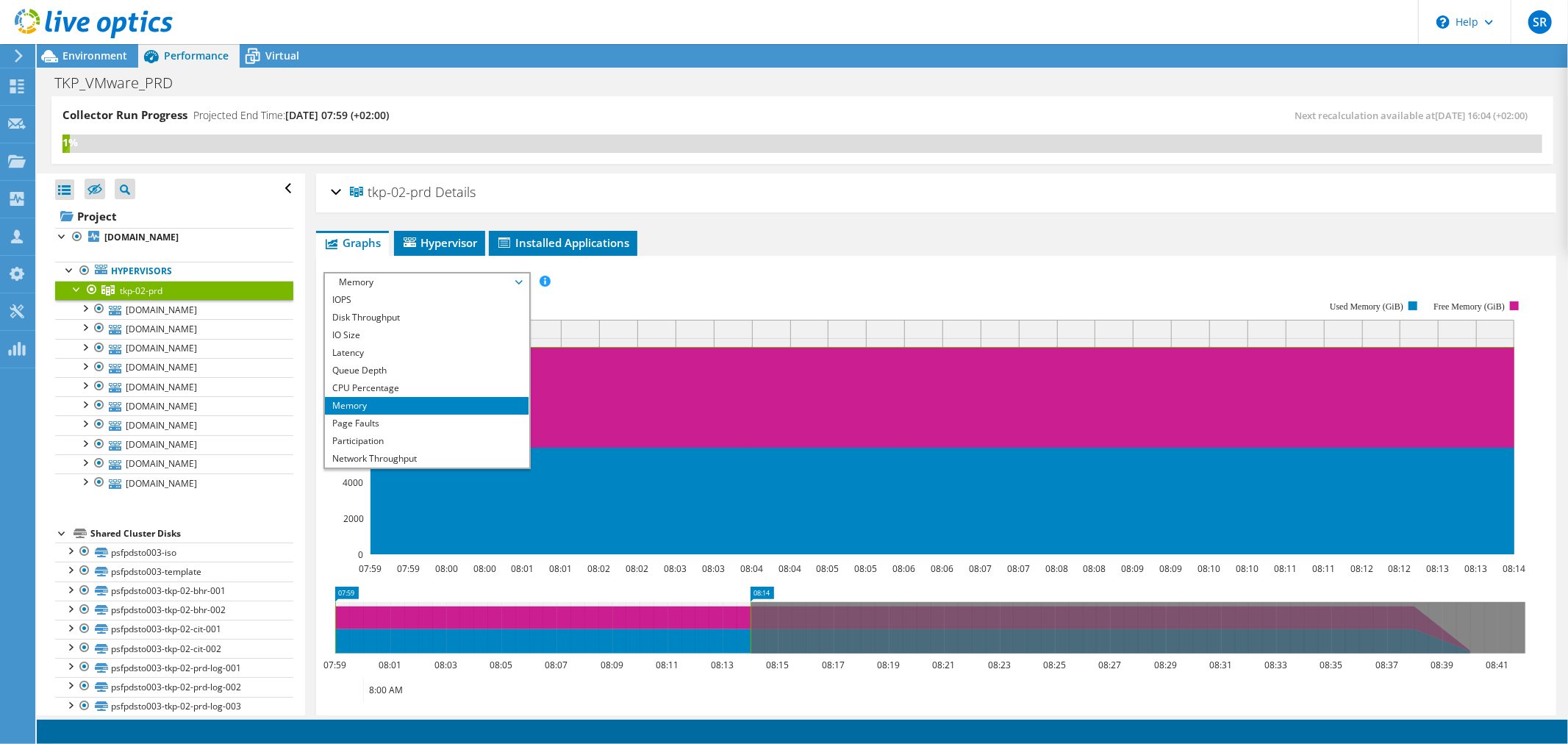
click at [520, 279] on span "Memory" at bounding box center [427, 281] width 189 height 18
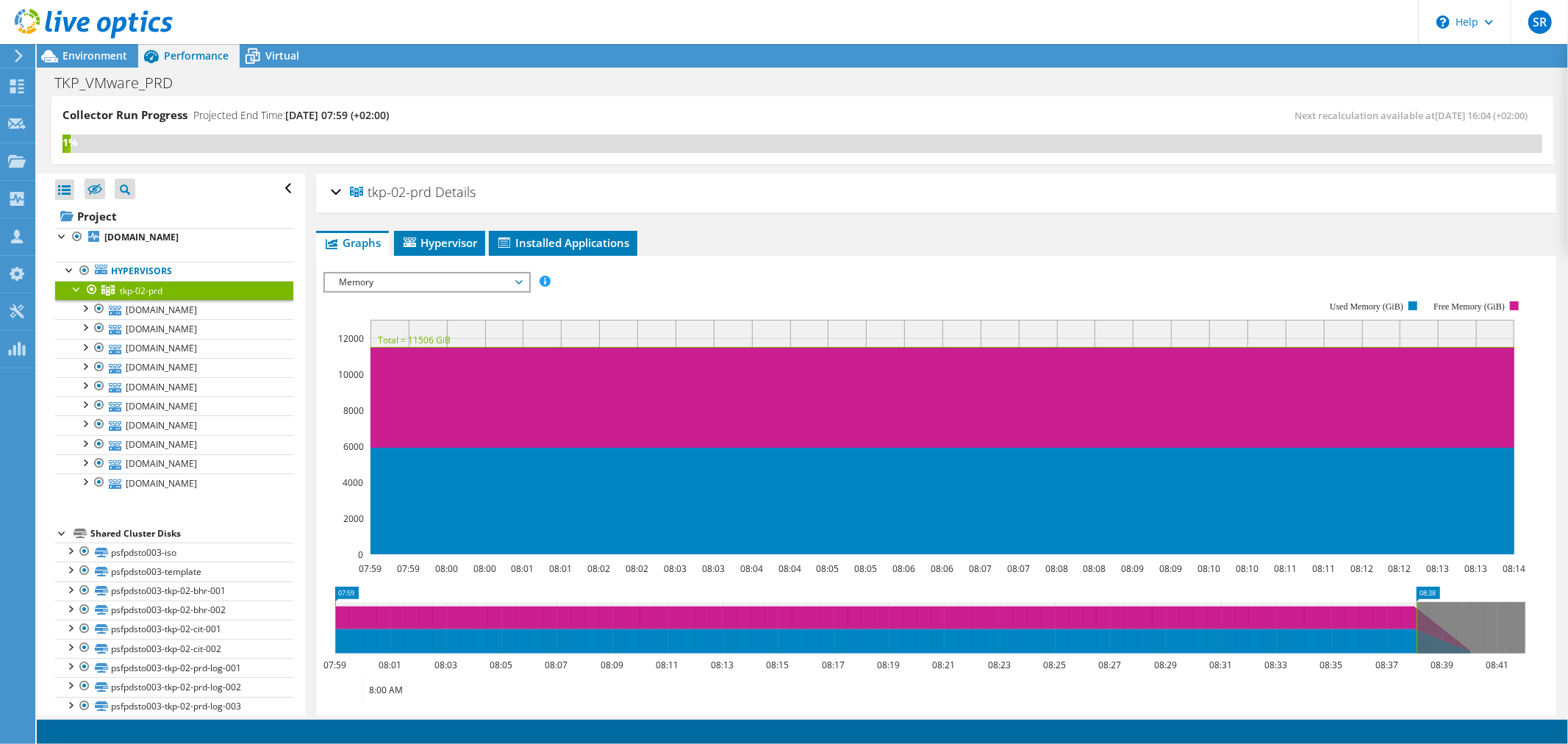
drag, startPoint x: 758, startPoint y: 590, endPoint x: 1423, endPoint y: 600, distance: 665.1
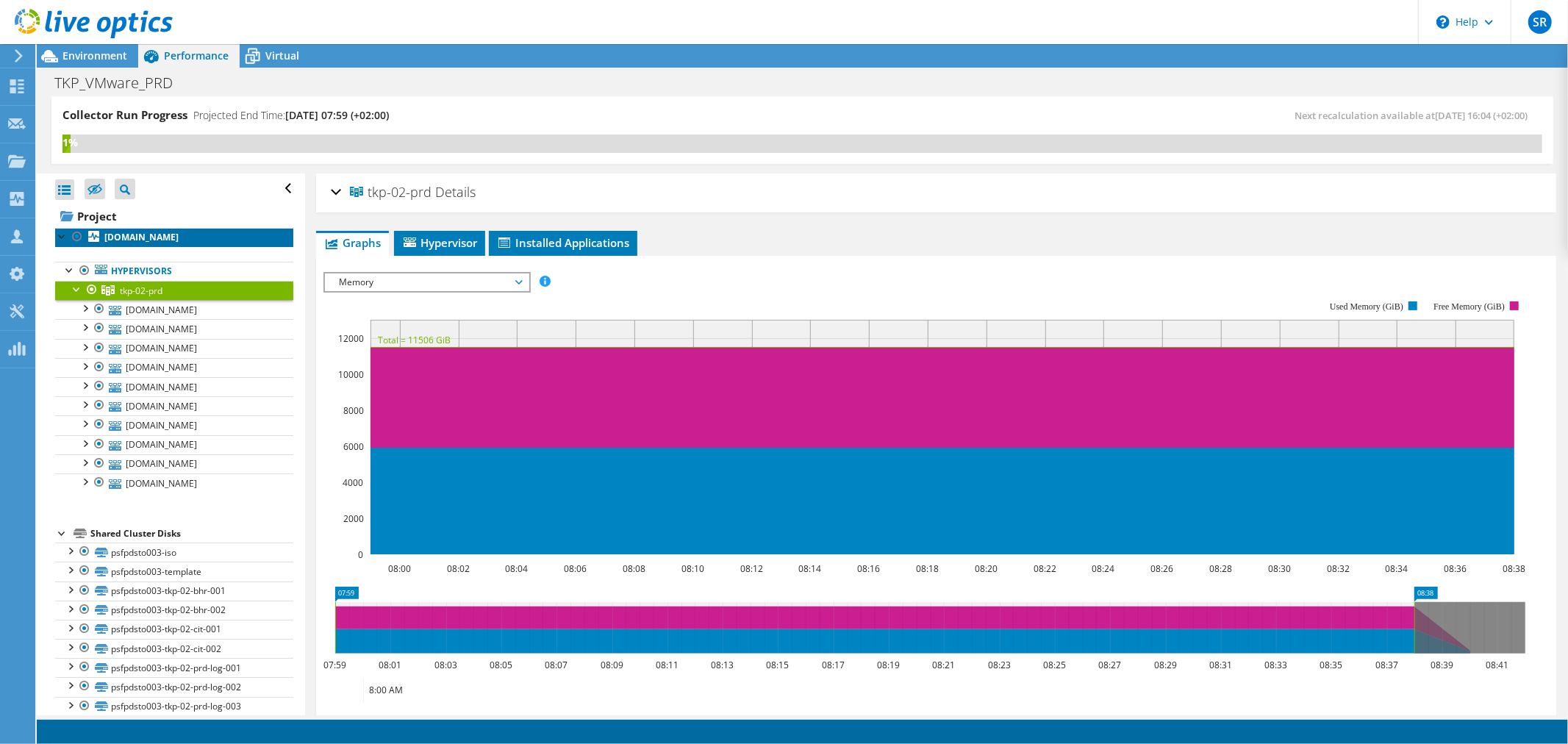
click at [123, 236] on b "[DOMAIN_NAME]" at bounding box center [142, 236] width 75 height 12
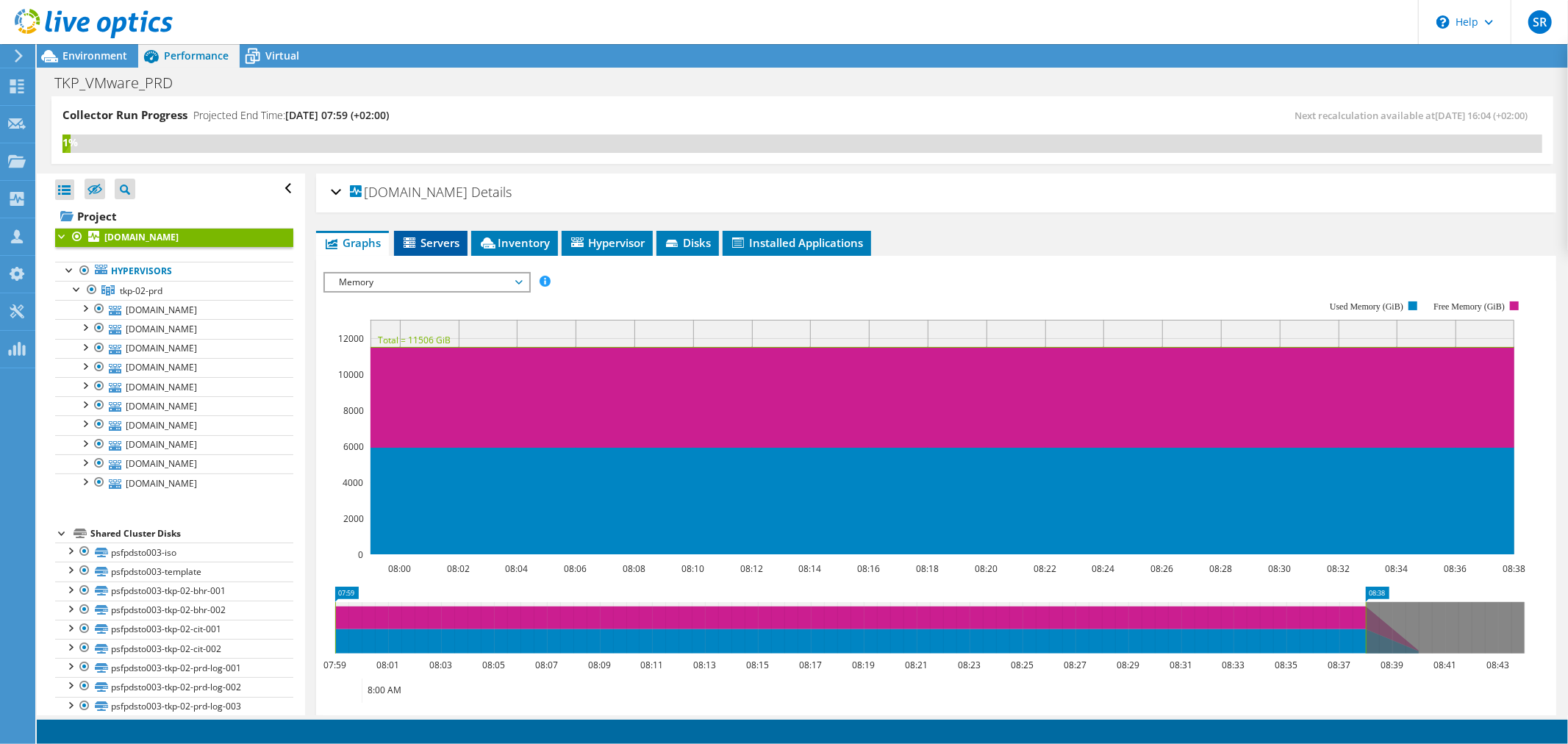
click at [432, 241] on span "Servers" at bounding box center [431, 243] width 59 height 15
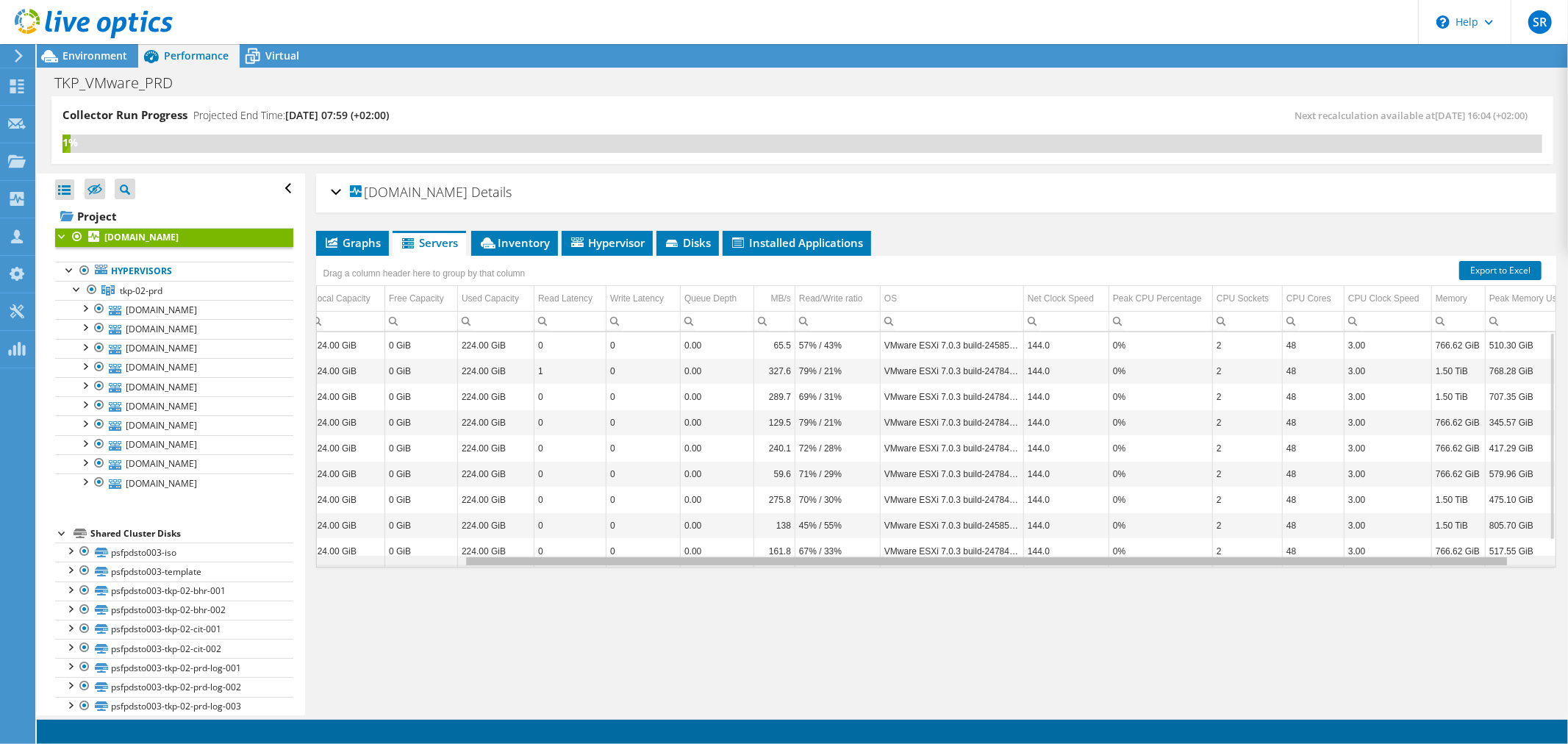
scroll to position [0, 214]
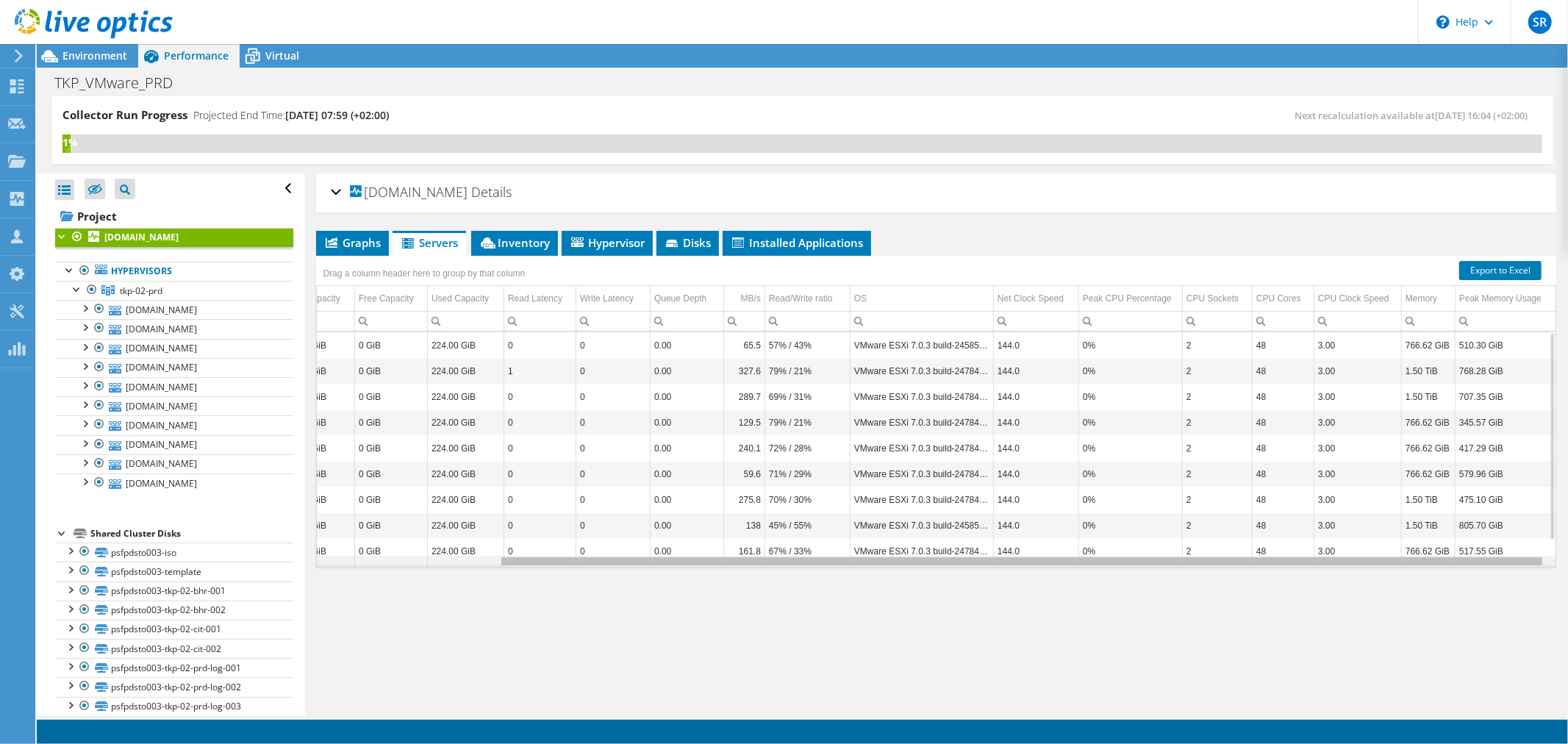
drag, startPoint x: 1237, startPoint y: 562, endPoint x: 1451, endPoint y: 560, distance: 214.0
click at [1451, 560] on body "SR Channel Partner [PERSON_NAME] [EMAIL_ADDRESS][DOMAIN_NAME] INFRADAX My Profi…" at bounding box center [784, 372] width 1568 height 744
